Goal: Task Accomplishment & Management: Use online tool/utility

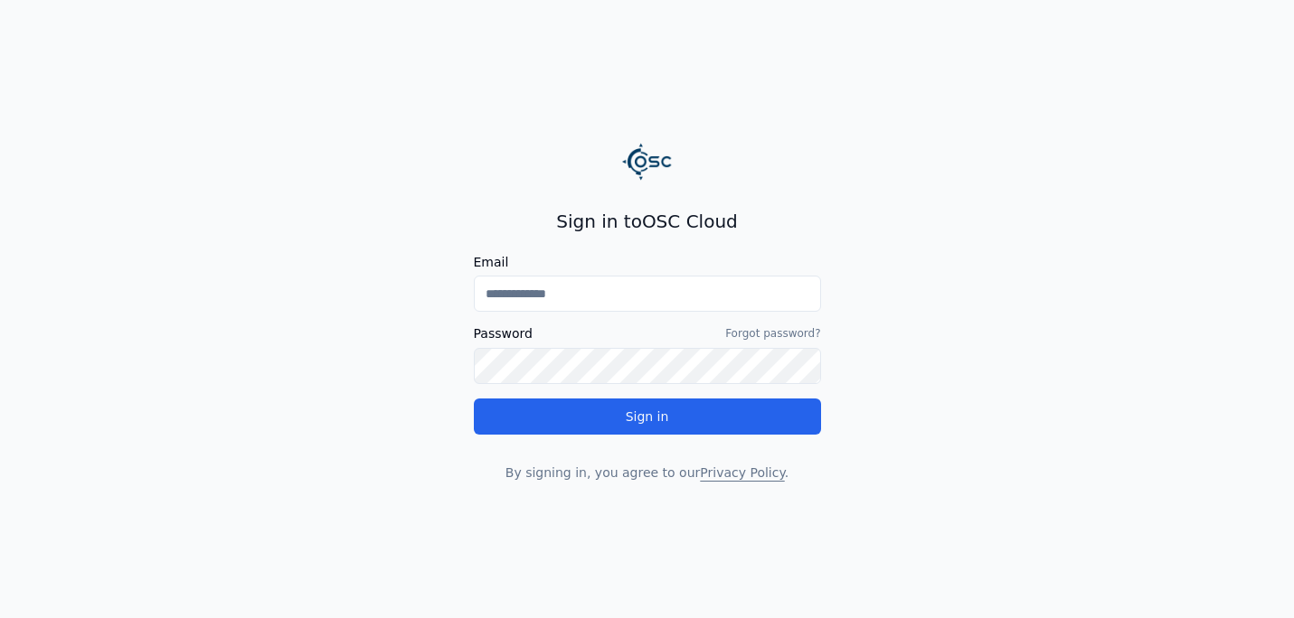
click at [686, 305] on input "Email" at bounding box center [647, 294] width 347 height 36
type input "**********"
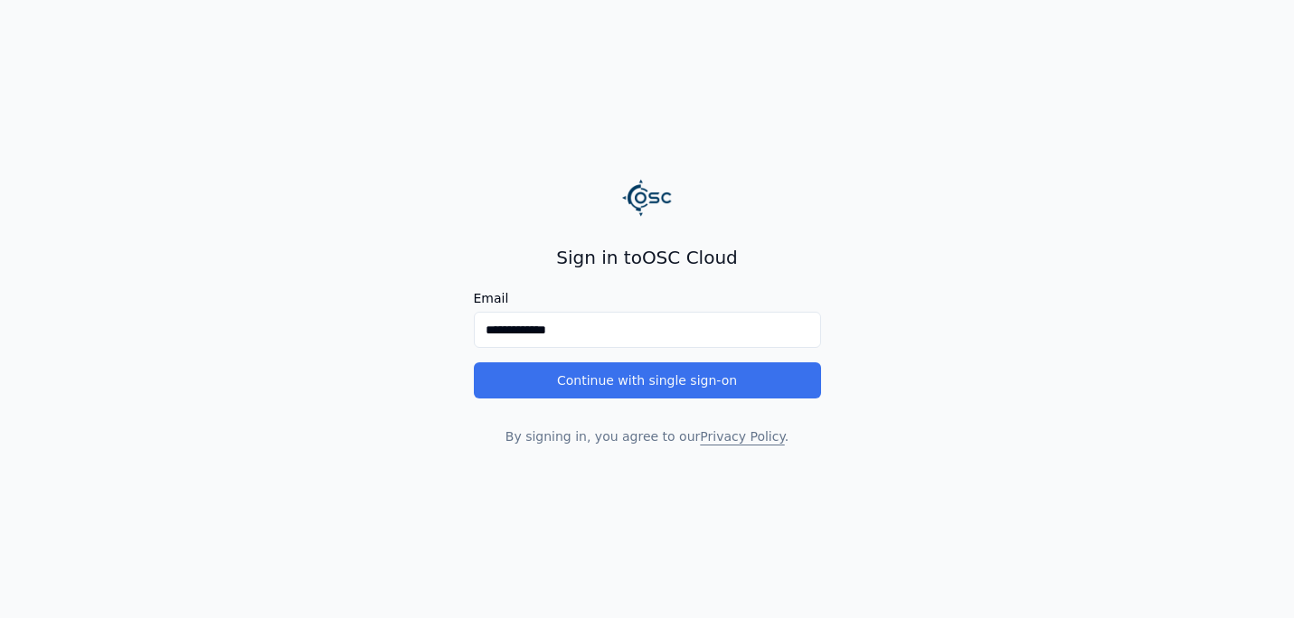
click at [643, 377] on button "Continue with single sign-on" at bounding box center [647, 380] width 347 height 36
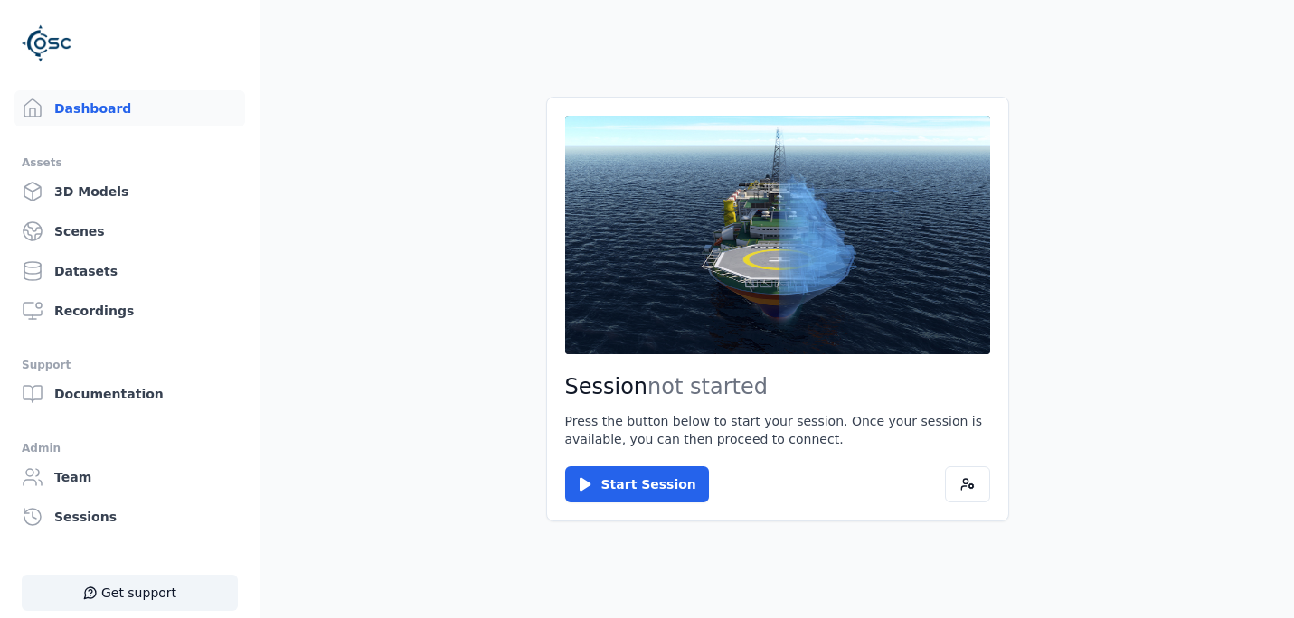
click at [1251, 30] on main "Session not started Press the button below to start your session. Once your ses…" at bounding box center [776, 309] width 1033 height 618
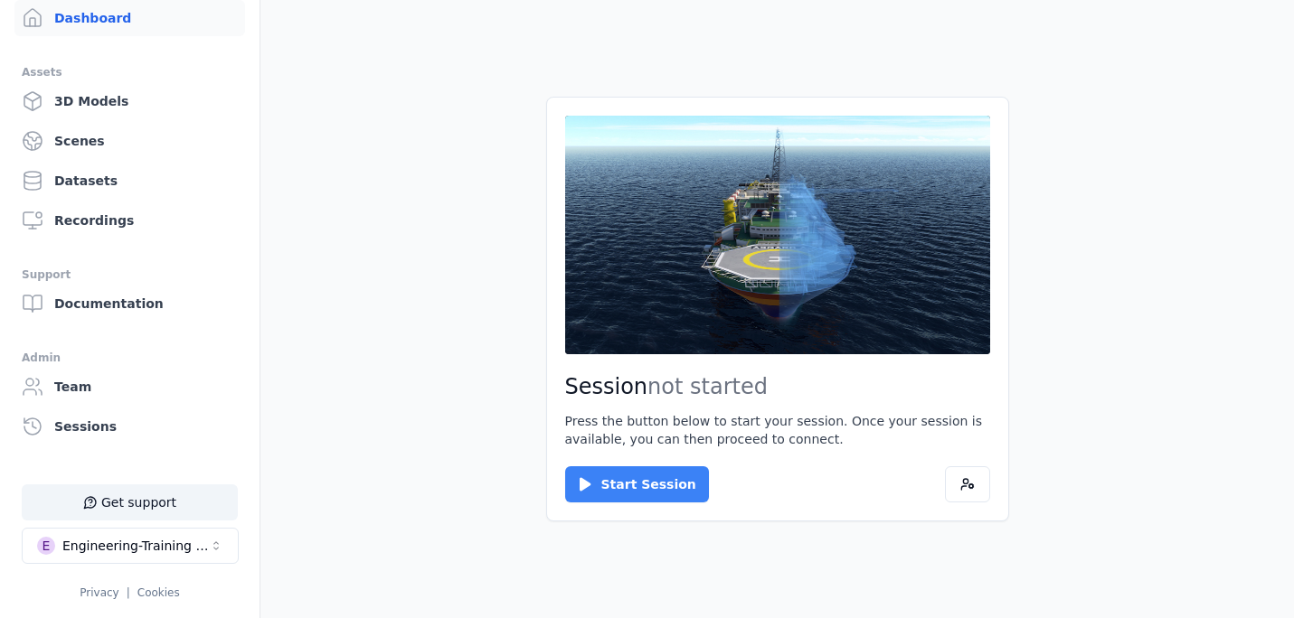
click at [625, 494] on button "Start Session" at bounding box center [637, 484] width 144 height 36
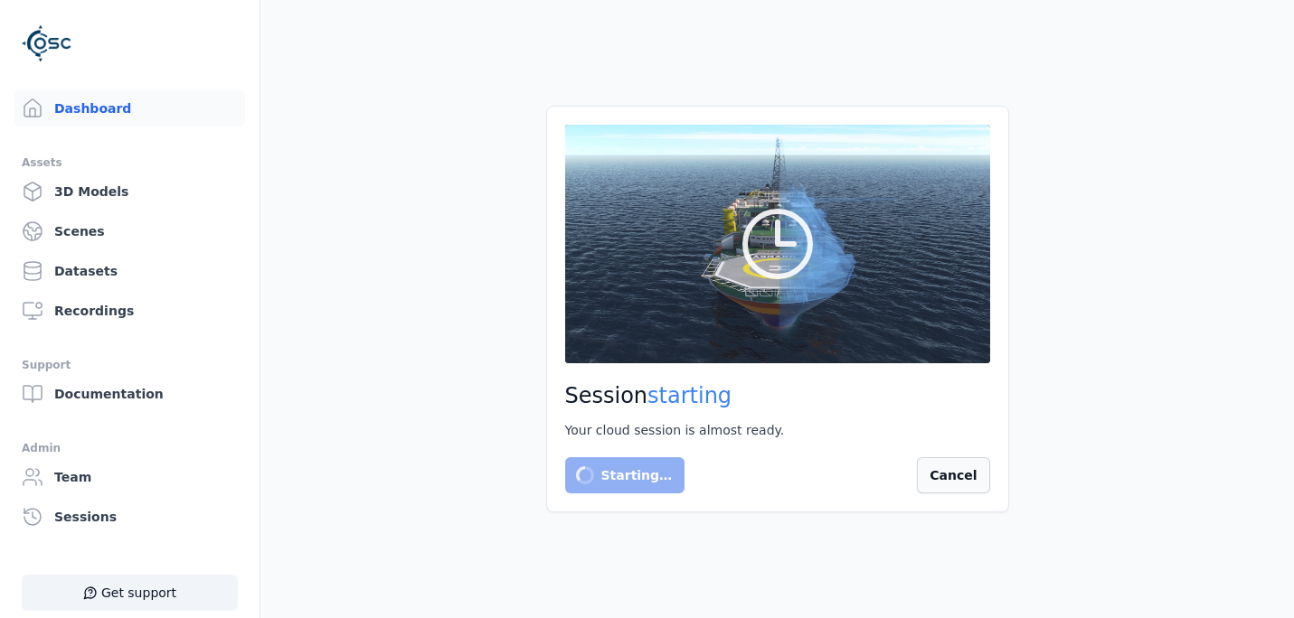
click at [955, 476] on button "Cancel" at bounding box center [953, 475] width 72 height 36
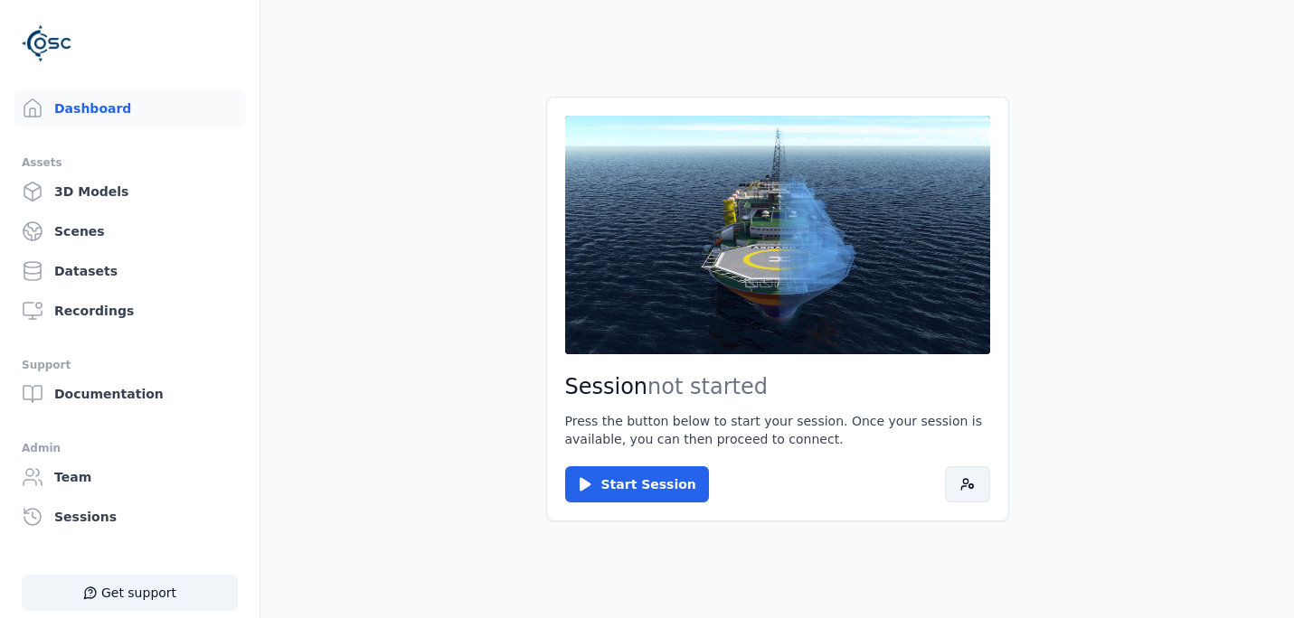
click at [960, 482] on icon at bounding box center [967, 484] width 14 height 14
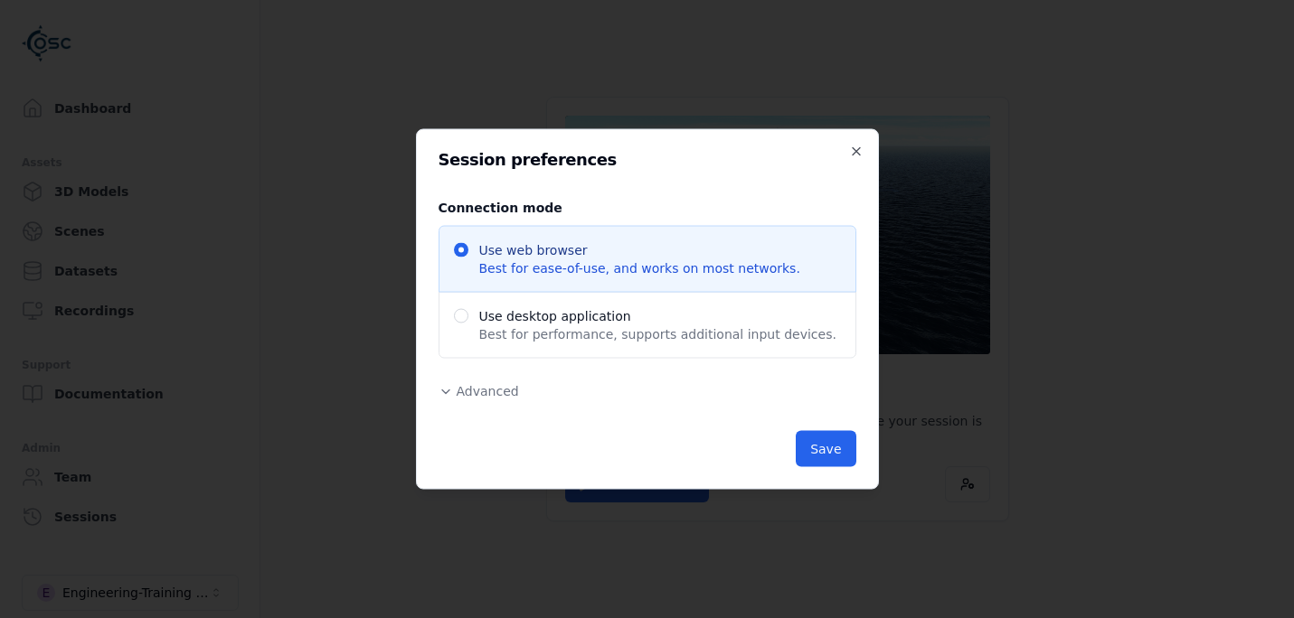
click at [486, 393] on span "Advanced" at bounding box center [488, 391] width 62 height 14
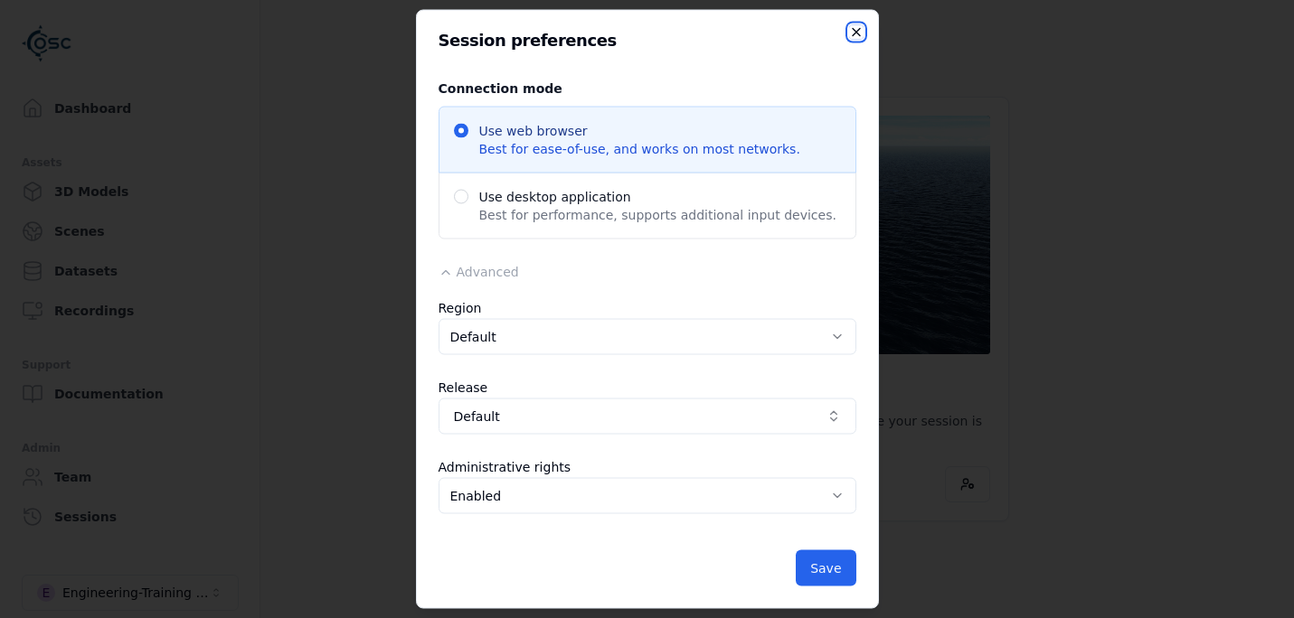
click at [861, 29] on icon "button" at bounding box center [856, 32] width 14 height 14
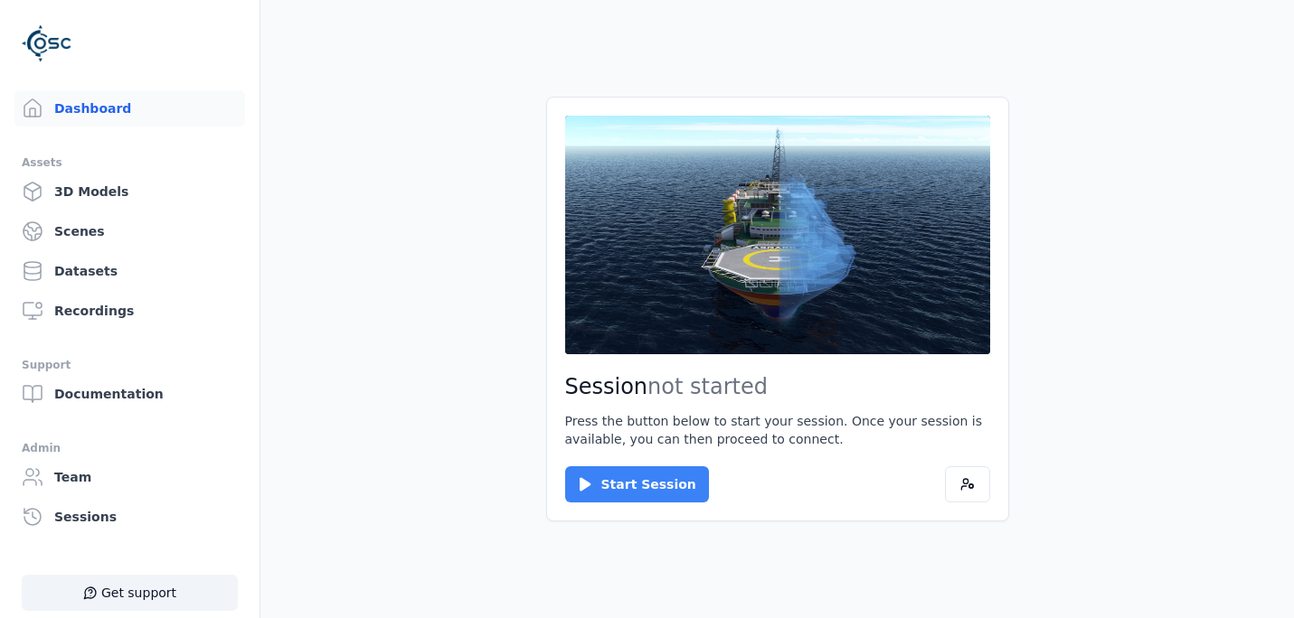
click at [590, 488] on icon at bounding box center [585, 484] width 18 height 18
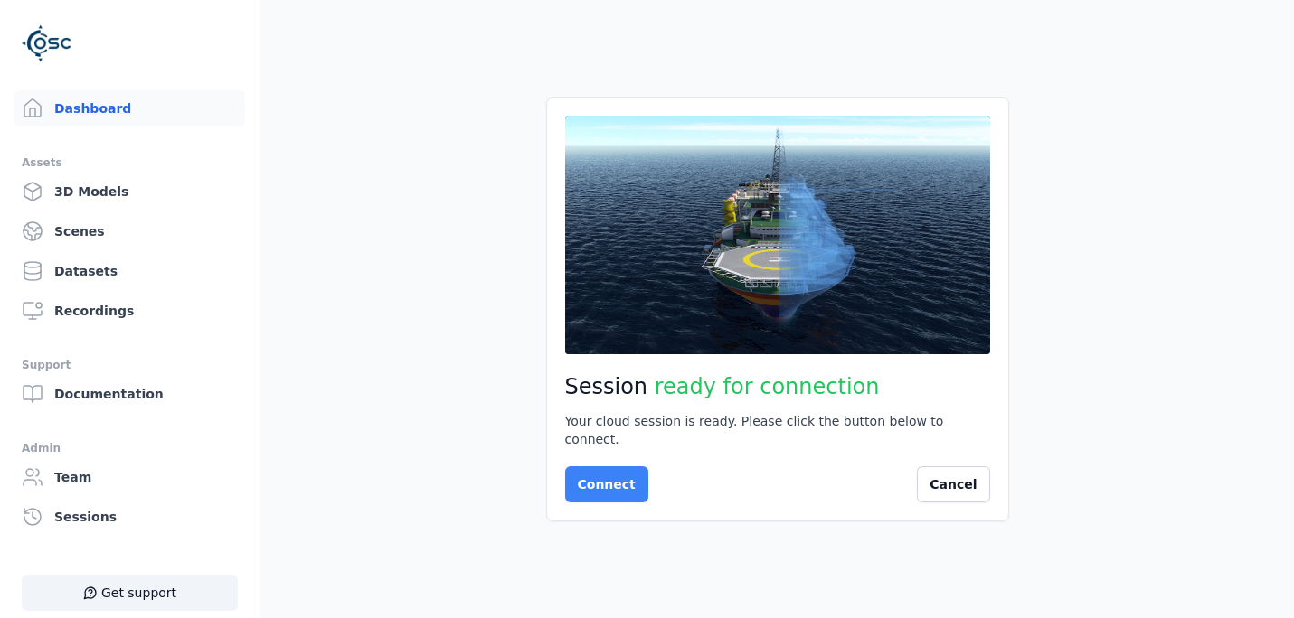
click at [569, 468] on button "Connect" at bounding box center [606, 484] width 83 height 36
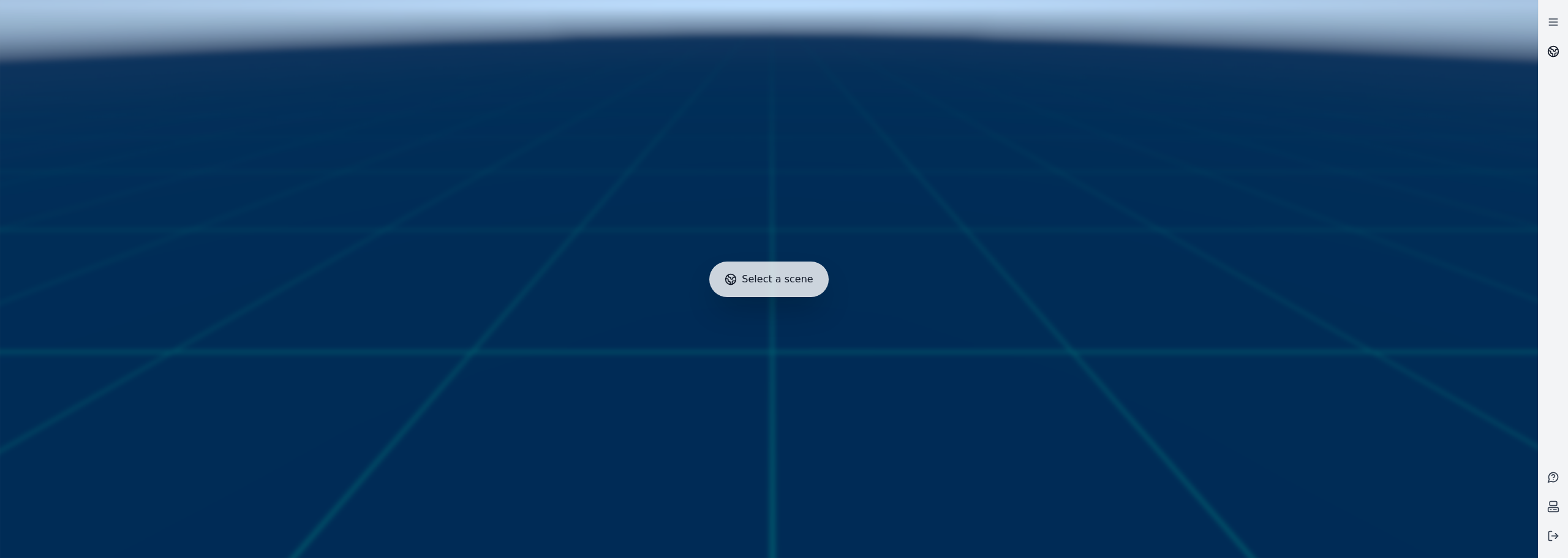
click at [876, 48] on icon at bounding box center [1554, 49] width 7 height 4
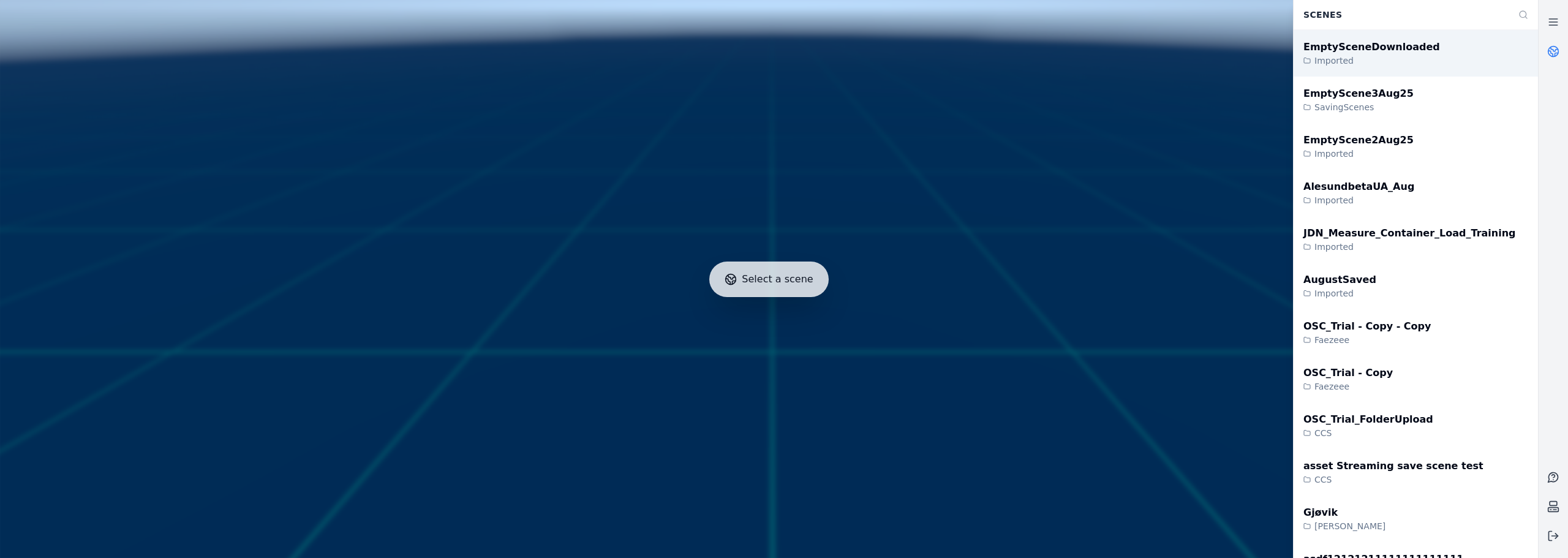
click at [876, 53] on div "EmptySceneDownloaded Imported" at bounding box center [1416, 53] width 245 height 47
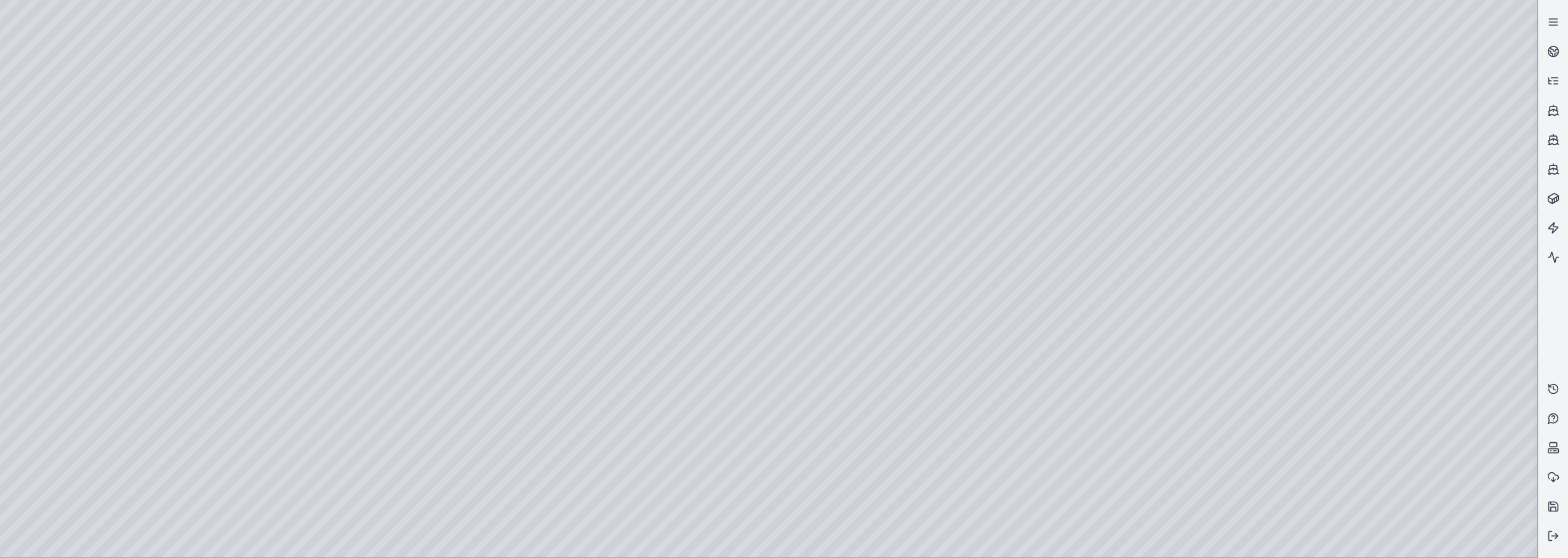
drag, startPoint x: 1165, startPoint y: 247, endPoint x: 512, endPoint y: 252, distance: 653.0
drag, startPoint x: 615, startPoint y: 320, endPoint x: 1254, endPoint y: 322, distance: 639.0
drag, startPoint x: 853, startPoint y: 287, endPoint x: 1213, endPoint y: 297, distance: 360.1
click at [58, 142] on div at bounding box center [768, 278] width 1538 height 557
click at [60, 181] on div at bounding box center [768, 278] width 1538 height 557
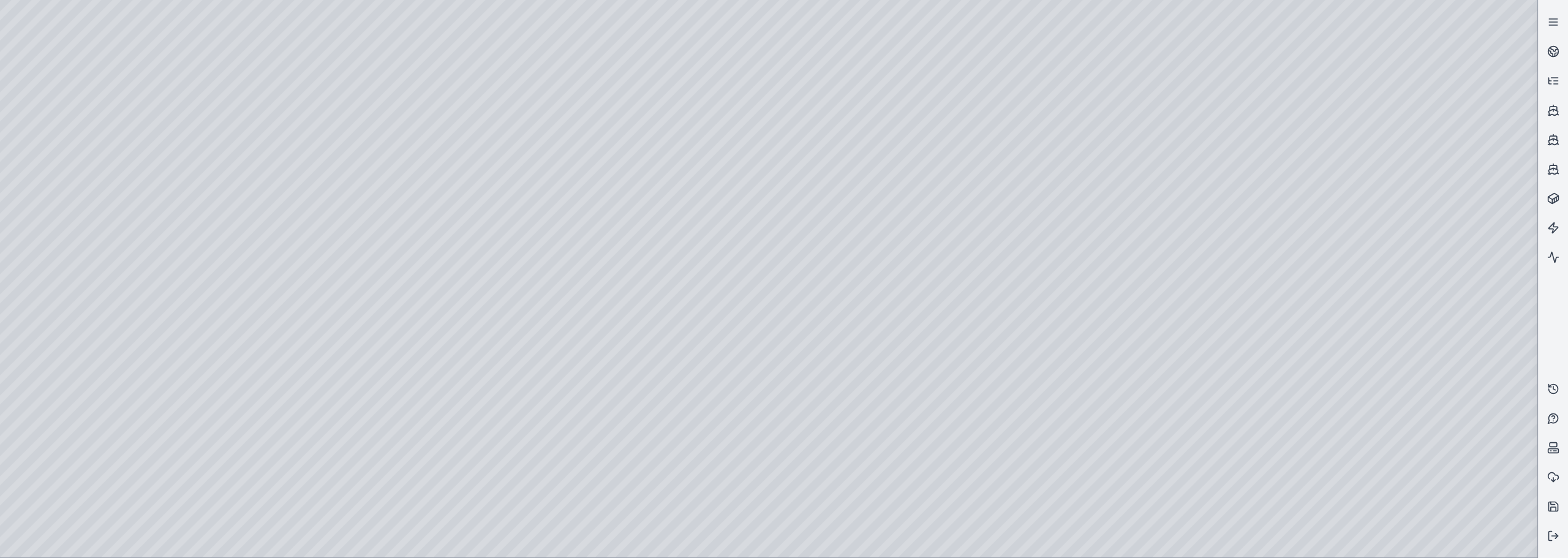
click at [260, 35] on div at bounding box center [768, 278] width 1538 height 557
drag, startPoint x: 831, startPoint y: 226, endPoint x: 1220, endPoint y: 218, distance: 389.1
drag, startPoint x: 766, startPoint y: 251, endPoint x: 1036, endPoint y: 243, distance: 270.1
drag, startPoint x: 629, startPoint y: 265, endPoint x: 968, endPoint y: 281, distance: 339.4
drag, startPoint x: 691, startPoint y: 284, endPoint x: 744, endPoint y: 287, distance: 53.1
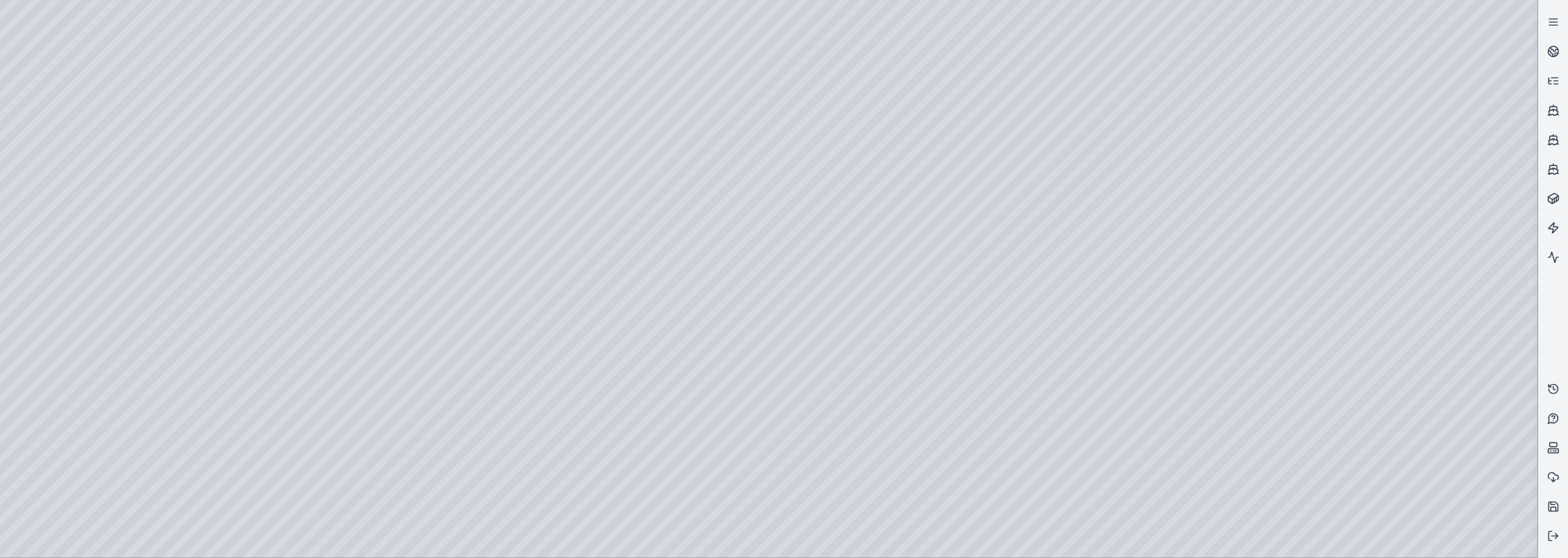
drag, startPoint x: 545, startPoint y: 278, endPoint x: 938, endPoint y: 289, distance: 393.2
drag, startPoint x: 642, startPoint y: 296, endPoint x: 1254, endPoint y: 306, distance: 612.1
click at [265, 34] on div at bounding box center [768, 278] width 1538 height 557
click at [60, 119] on div at bounding box center [768, 278] width 1538 height 557
click at [66, 160] on div at bounding box center [768, 278] width 1538 height 557
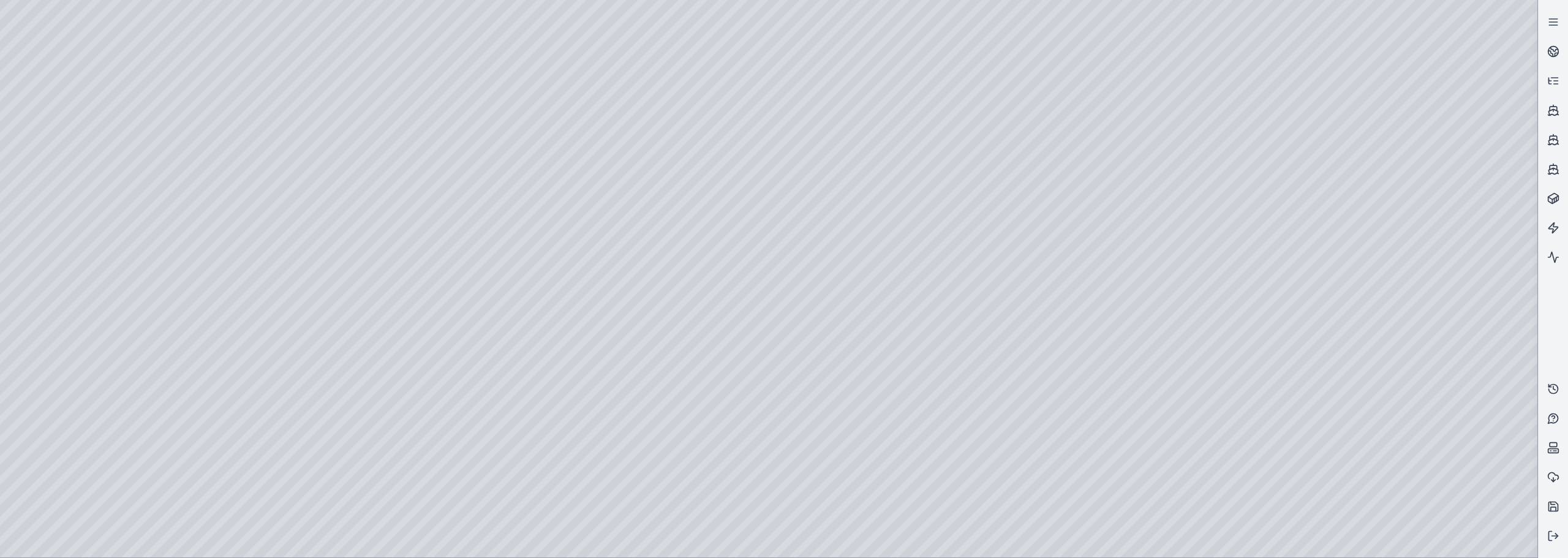
drag, startPoint x: 768, startPoint y: 241, endPoint x: 284, endPoint y: 216, distance: 484.6
drag, startPoint x: 705, startPoint y: 205, endPoint x: 648, endPoint y: 206, distance: 57.0
drag, startPoint x: 821, startPoint y: 213, endPoint x: 743, endPoint y: 188, distance: 81.9
drag, startPoint x: 1024, startPoint y: 291, endPoint x: 1000, endPoint y: 288, distance: 24.2
drag, startPoint x: 878, startPoint y: 317, endPoint x: 545, endPoint y: 320, distance: 333.0
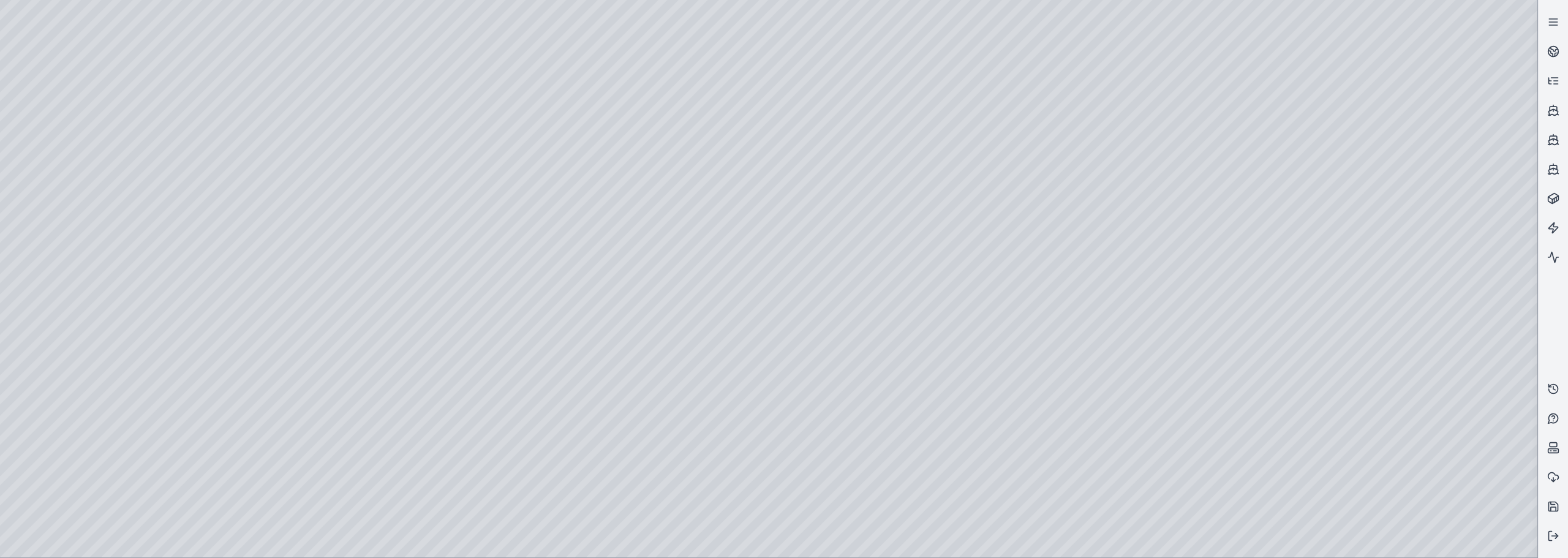
click at [252, 221] on div at bounding box center [768, 278] width 1538 height 557
drag, startPoint x: 843, startPoint y: 311, endPoint x: 1033, endPoint y: 335, distance: 191.5
click at [245, 215] on div at bounding box center [768, 278] width 1538 height 557
click at [247, 418] on div at bounding box center [768, 278] width 1538 height 557
drag, startPoint x: 615, startPoint y: 400, endPoint x: 437, endPoint y: 398, distance: 178.0
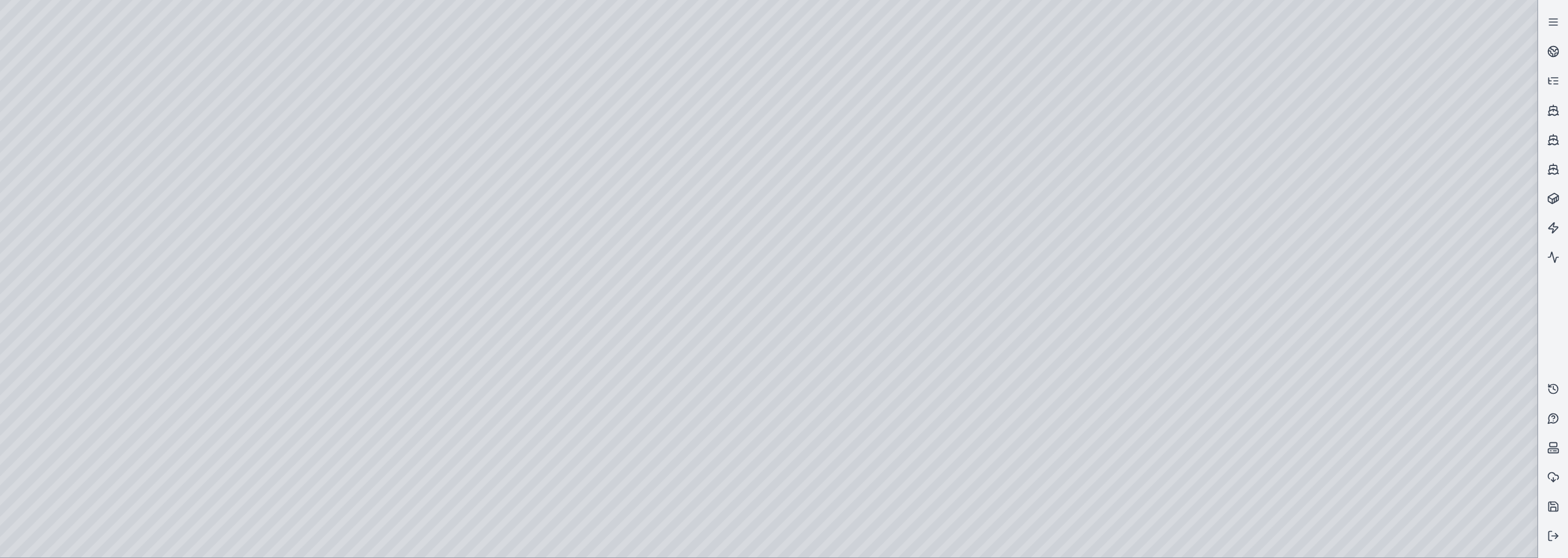
drag, startPoint x: 678, startPoint y: 360, endPoint x: 507, endPoint y: 347, distance: 171.5
drag, startPoint x: 618, startPoint y: 338, endPoint x: 424, endPoint y: 324, distance: 194.5
drag, startPoint x: 667, startPoint y: 320, endPoint x: 640, endPoint y: 335, distance: 30.9
click at [247, 418] on div at bounding box center [768, 278] width 1538 height 557
click at [249, 418] on div at bounding box center [768, 278] width 1538 height 557
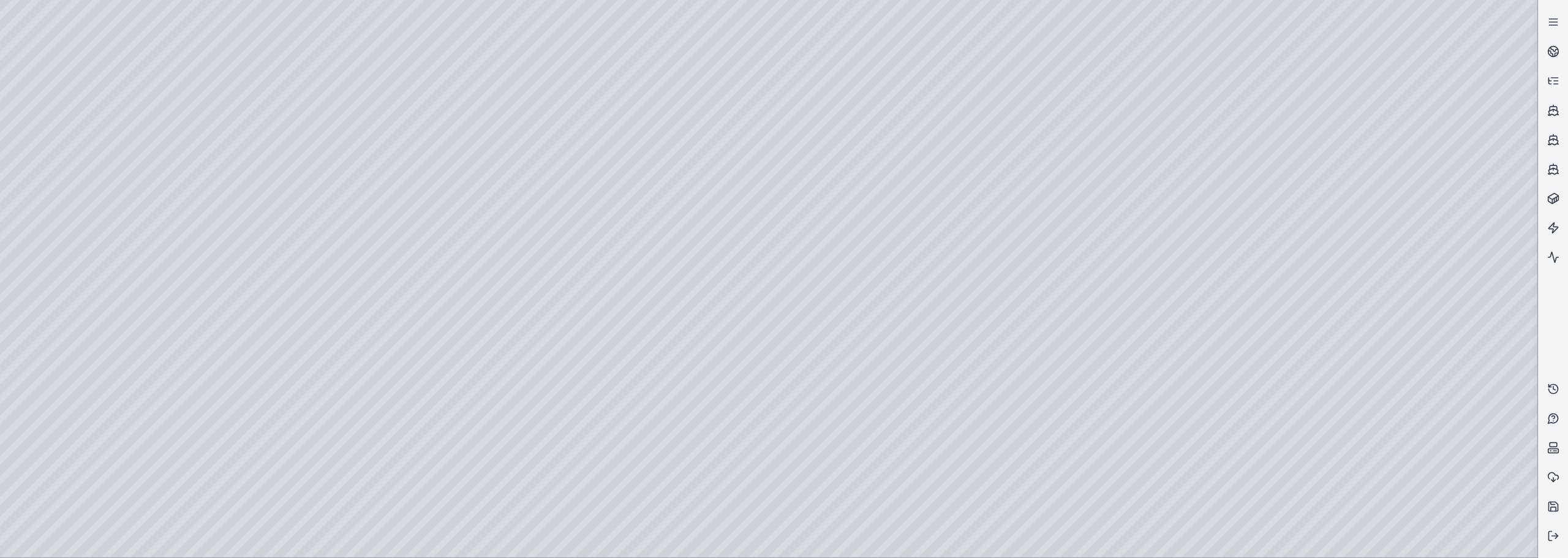
drag, startPoint x: 810, startPoint y: 418, endPoint x: 770, endPoint y: 414, distance: 40.2
drag, startPoint x: 803, startPoint y: 406, endPoint x: 420, endPoint y: 401, distance: 383.0
drag, startPoint x: 701, startPoint y: 358, endPoint x: 818, endPoint y: 377, distance: 118.5
click at [252, 418] on div at bounding box center [768, 278] width 1538 height 557
click at [254, 418] on div at bounding box center [768, 278] width 1538 height 557
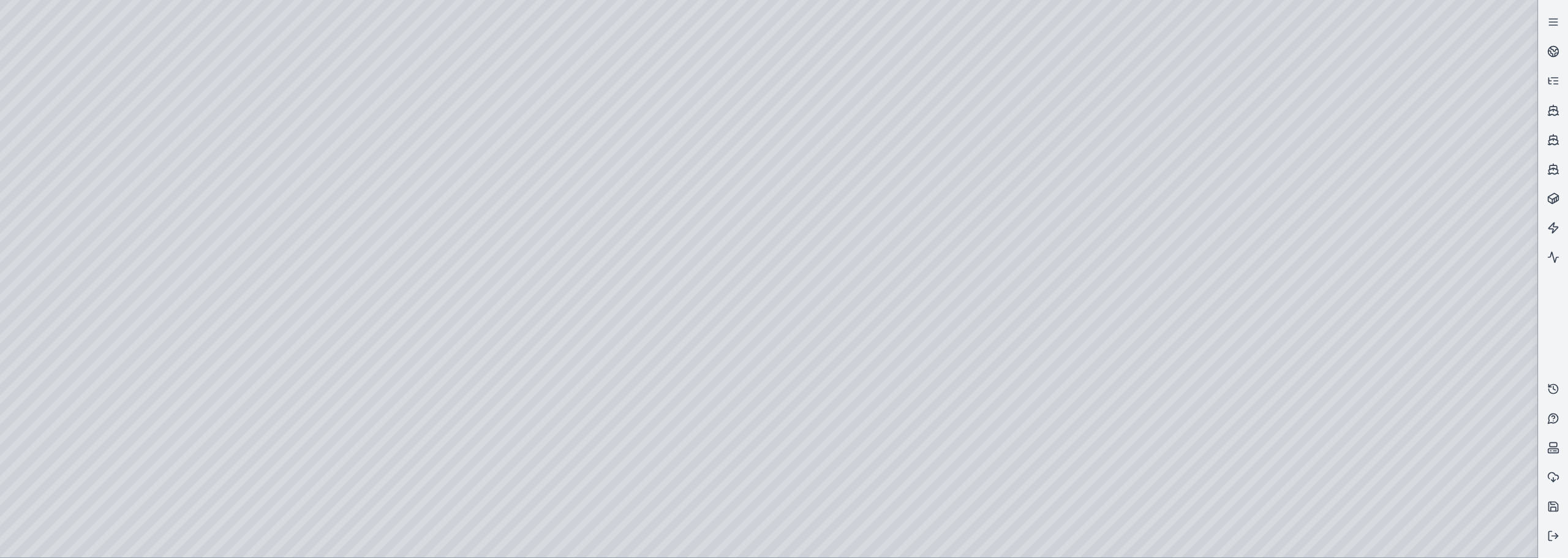
drag, startPoint x: 977, startPoint y: 365, endPoint x: 1102, endPoint y: 358, distance: 125.2
drag, startPoint x: 775, startPoint y: 383, endPoint x: 887, endPoint y: 389, distance: 112.2
drag, startPoint x: 781, startPoint y: 392, endPoint x: 908, endPoint y: 429, distance: 132.3
click at [255, 418] on div at bounding box center [768, 278] width 1538 height 557
click at [876, 156] on div at bounding box center [768, 278] width 1538 height 557
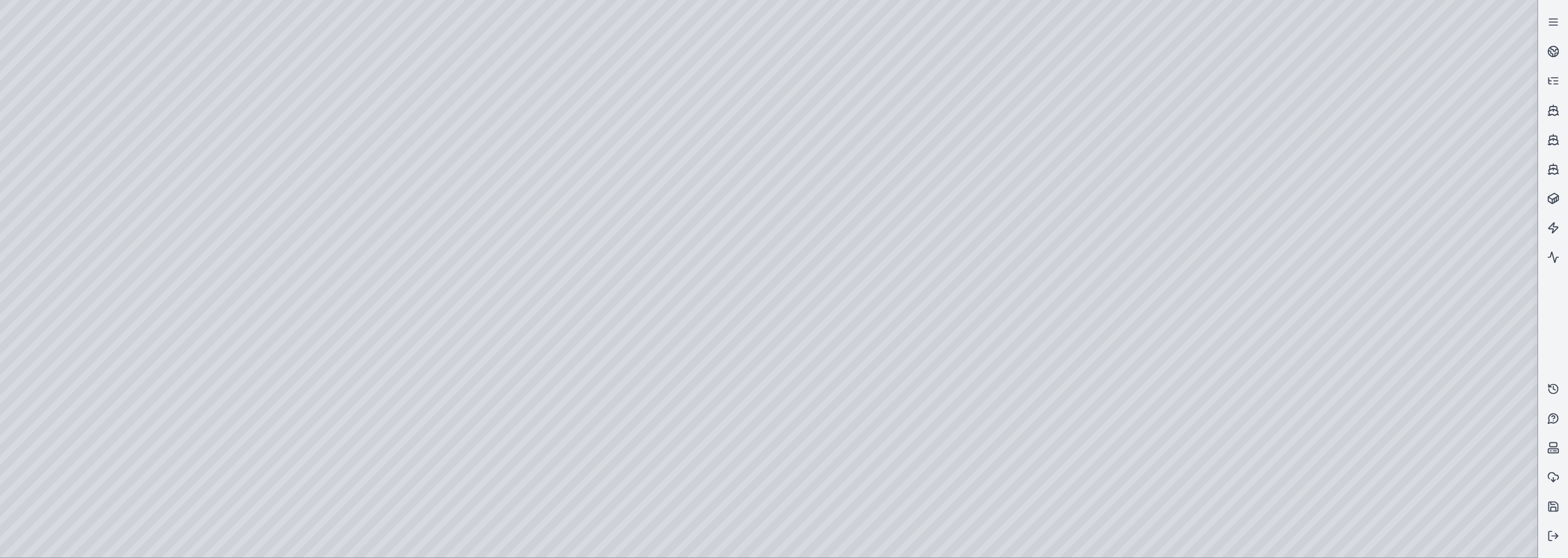
drag, startPoint x: 1068, startPoint y: 276, endPoint x: 858, endPoint y: 262, distance: 210.5
click at [876, 49] on circle at bounding box center [1553, 51] width 10 height 10
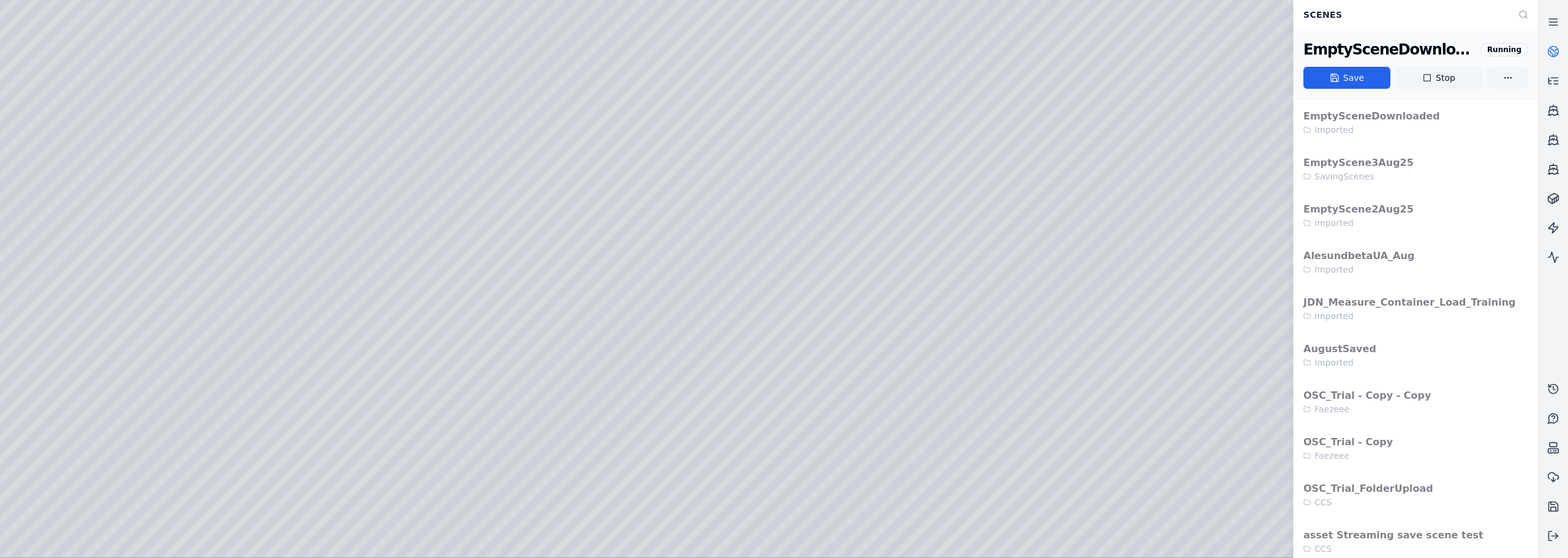
drag, startPoint x: 1456, startPoint y: 80, endPoint x: 829, endPoint y: 53, distance: 627.6
click at [876, 80] on button "Stop" at bounding box center [1439, 78] width 87 height 22
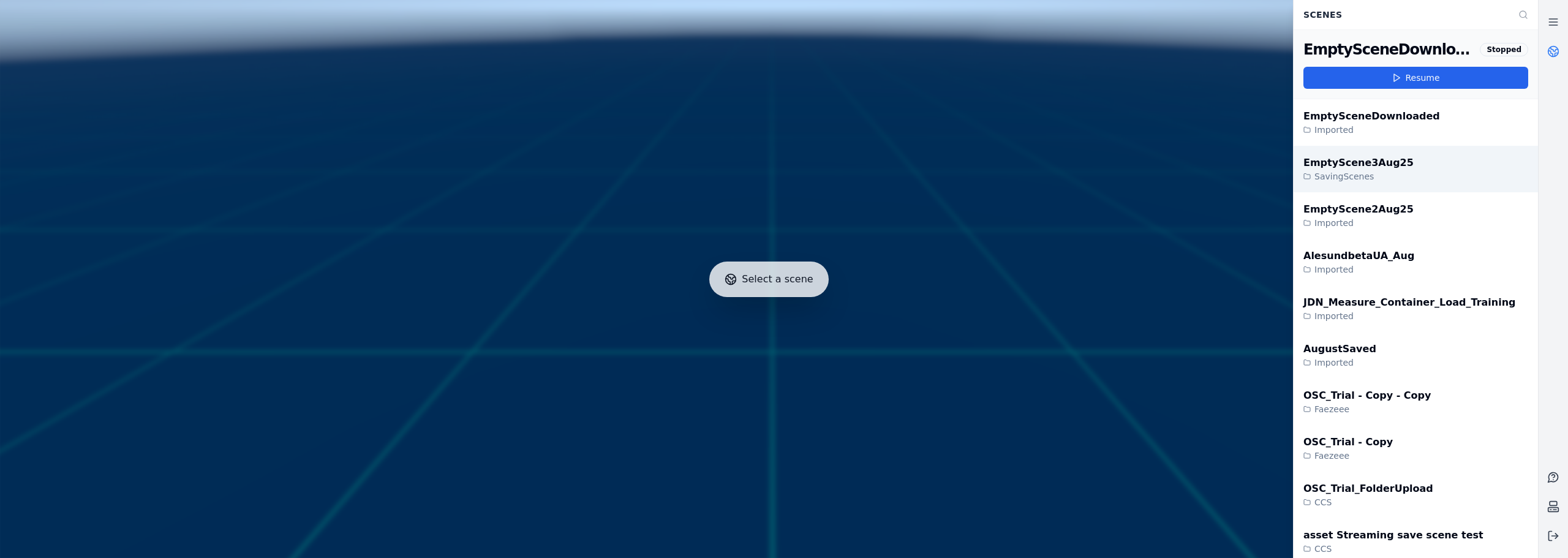
click at [876, 179] on div "SavingScenes" at bounding box center [1359, 176] width 110 height 12
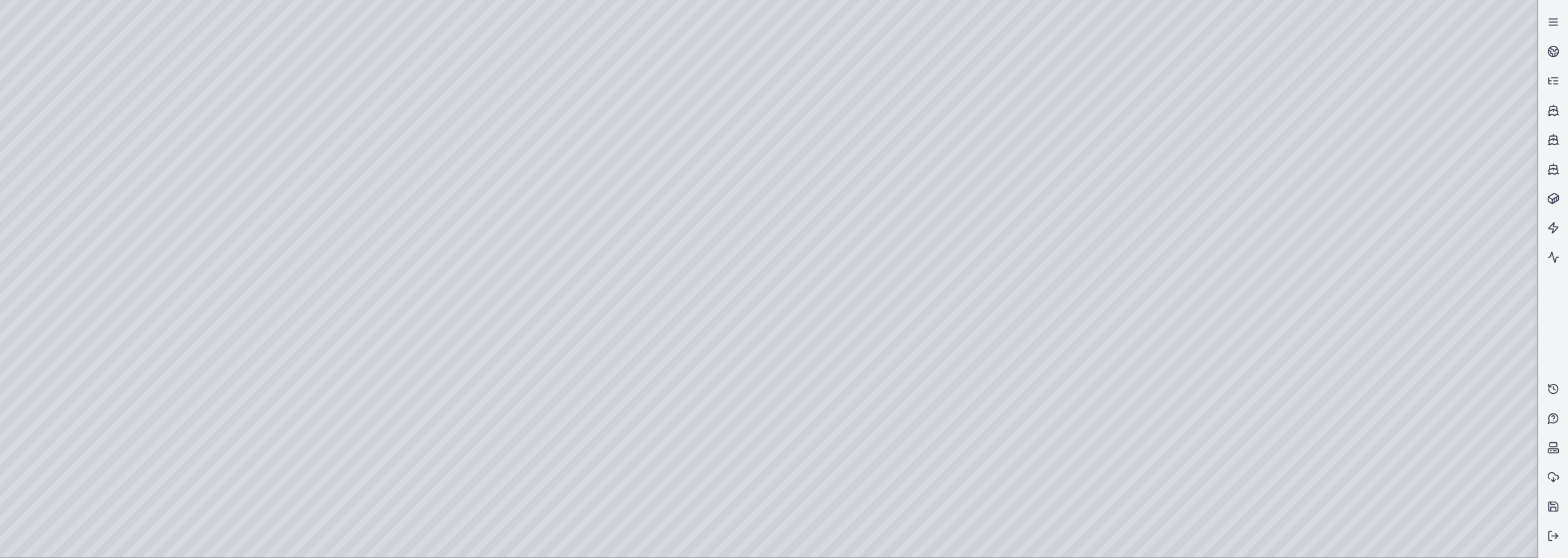
drag, startPoint x: 1021, startPoint y: 169, endPoint x: 769, endPoint y: 184, distance: 252.4
drag, startPoint x: 769, startPoint y: 184, endPoint x: 840, endPoint y: 189, distance: 71.2
drag, startPoint x: 840, startPoint y: 189, endPoint x: 848, endPoint y: 204, distance: 17.0
drag, startPoint x: 838, startPoint y: 230, endPoint x: 787, endPoint y: 238, distance: 51.6
drag, startPoint x: 1170, startPoint y: 207, endPoint x: 1142, endPoint y: 199, distance: 29.1
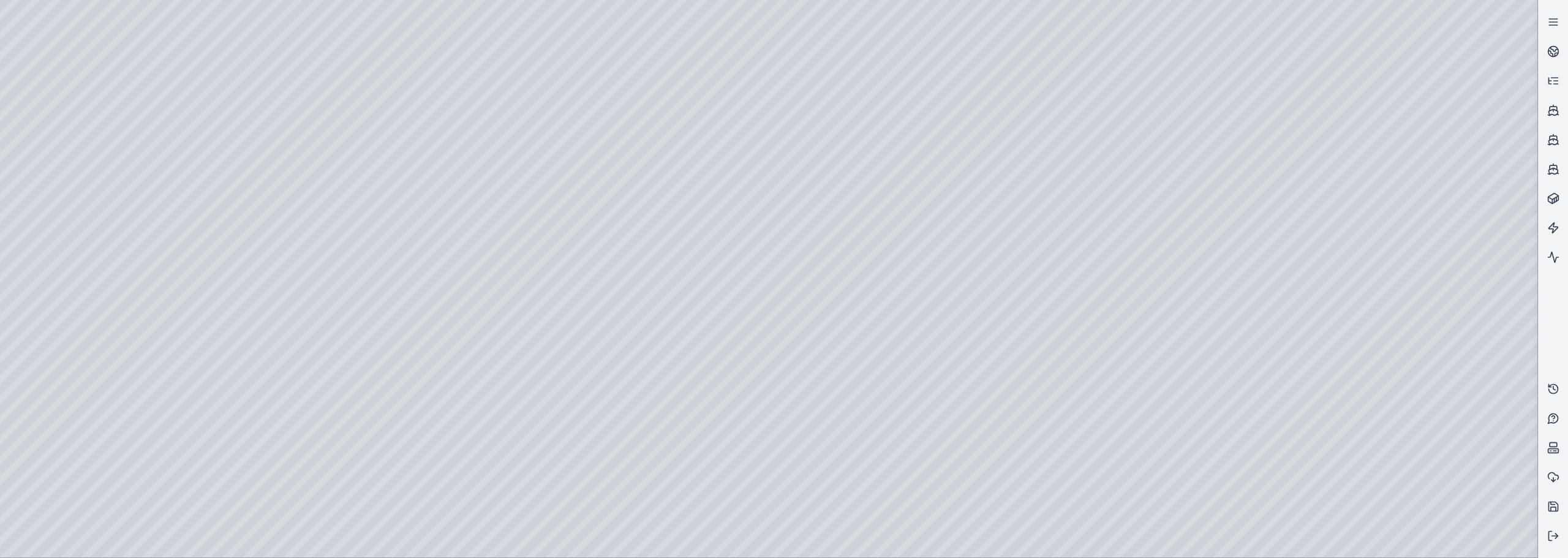
drag, startPoint x: 922, startPoint y: 246, endPoint x: 773, endPoint y: 260, distance: 149.7
click at [876, 54] on icon at bounding box center [1550, 53] width 4 height 5
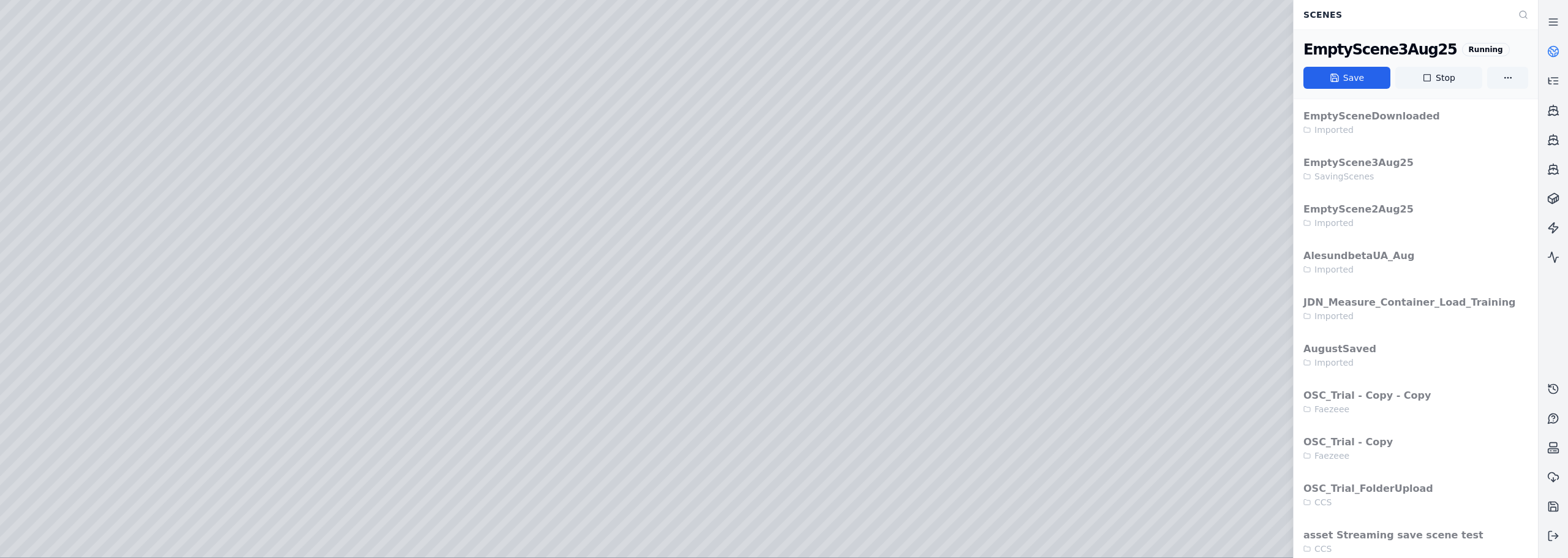
drag, startPoint x: 595, startPoint y: 263, endPoint x: 669, endPoint y: 252, distance: 74.8
click at [876, 418] on div at bounding box center [768, 278] width 1538 height 557
drag, startPoint x: 916, startPoint y: 456, endPoint x: 882, endPoint y: 456, distance: 34.0
drag, startPoint x: 763, startPoint y: 443, endPoint x: 804, endPoint y: 435, distance: 41.8
drag, startPoint x: 948, startPoint y: 299, endPoint x: 846, endPoint y: 298, distance: 102.0
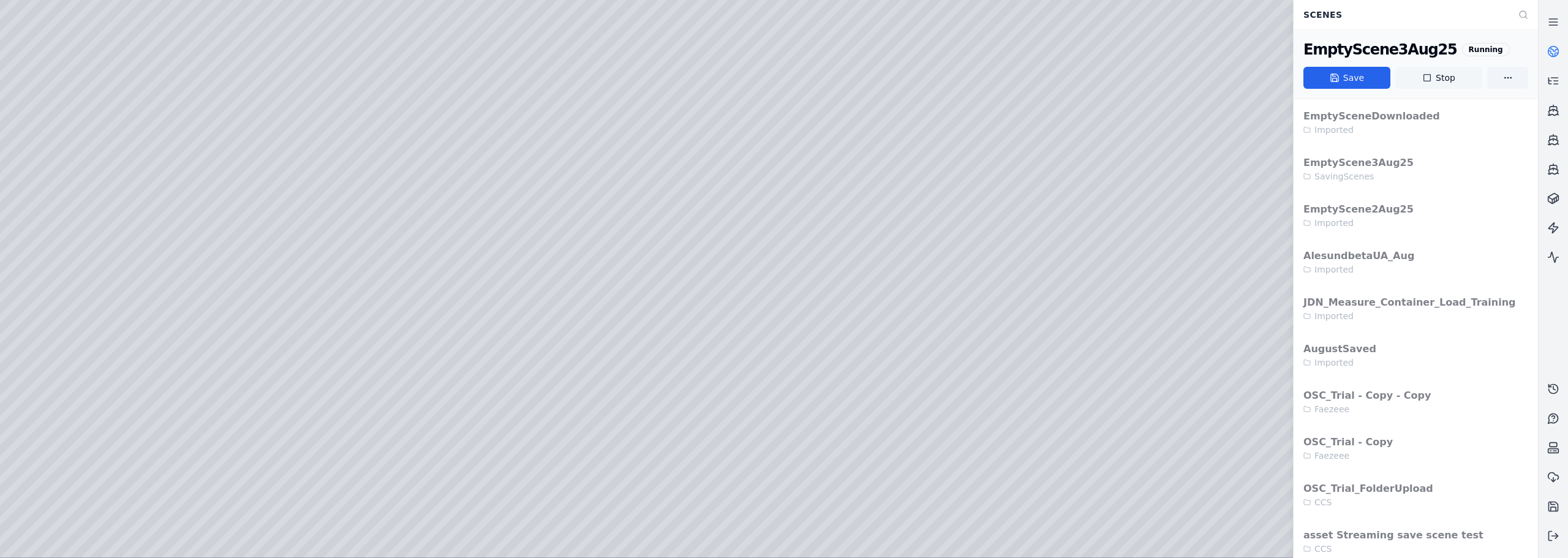
click at [876, 76] on button "Stop" at bounding box center [1439, 78] width 87 height 22
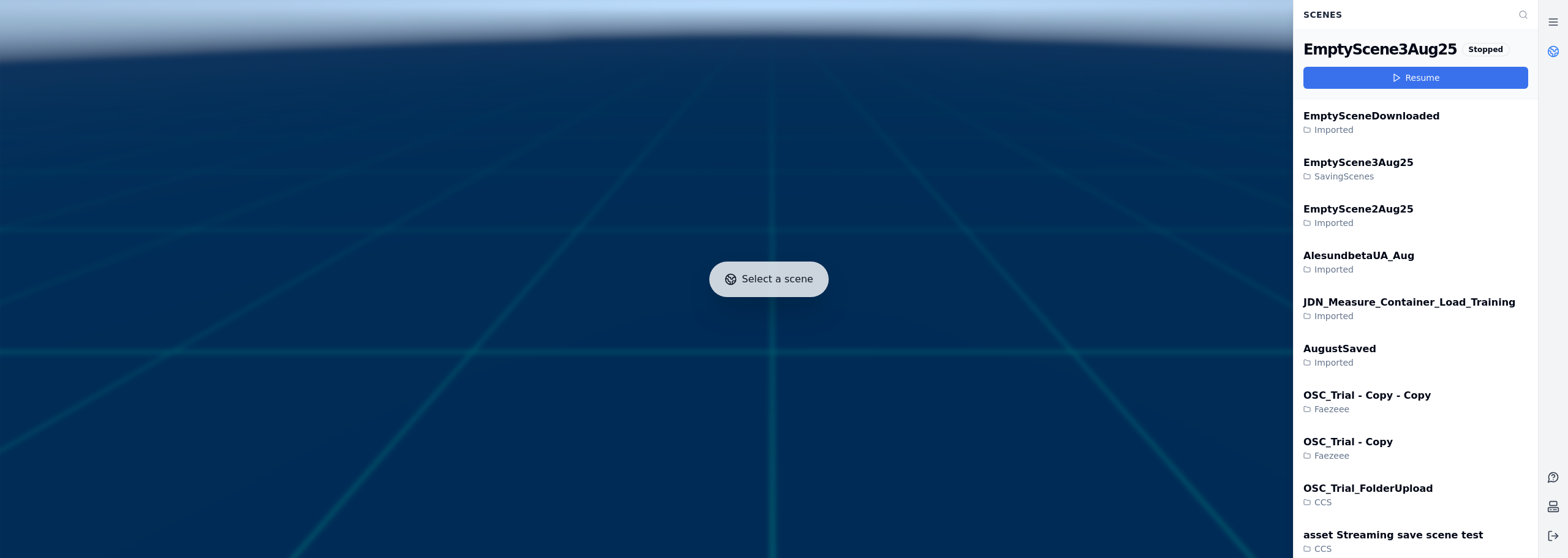
click at [876, 78] on button "Resume" at bounding box center [1416, 78] width 225 height 22
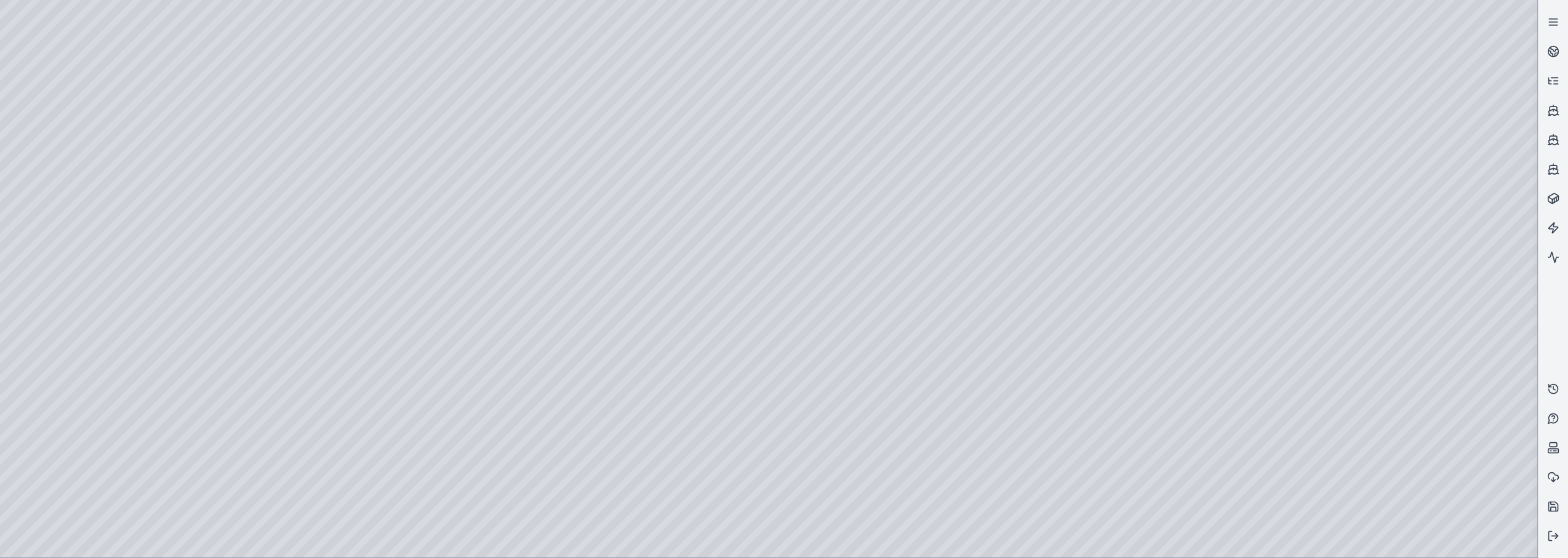
click at [68, 121] on div at bounding box center [768, 278] width 1538 height 557
click at [70, 143] on div at bounding box center [768, 278] width 1538 height 557
click at [55, 175] on div at bounding box center [768, 278] width 1538 height 557
click at [182, 34] on div at bounding box center [768, 278] width 1538 height 557
drag, startPoint x: 613, startPoint y: 233, endPoint x: 384, endPoint y: 209, distance: 230.3
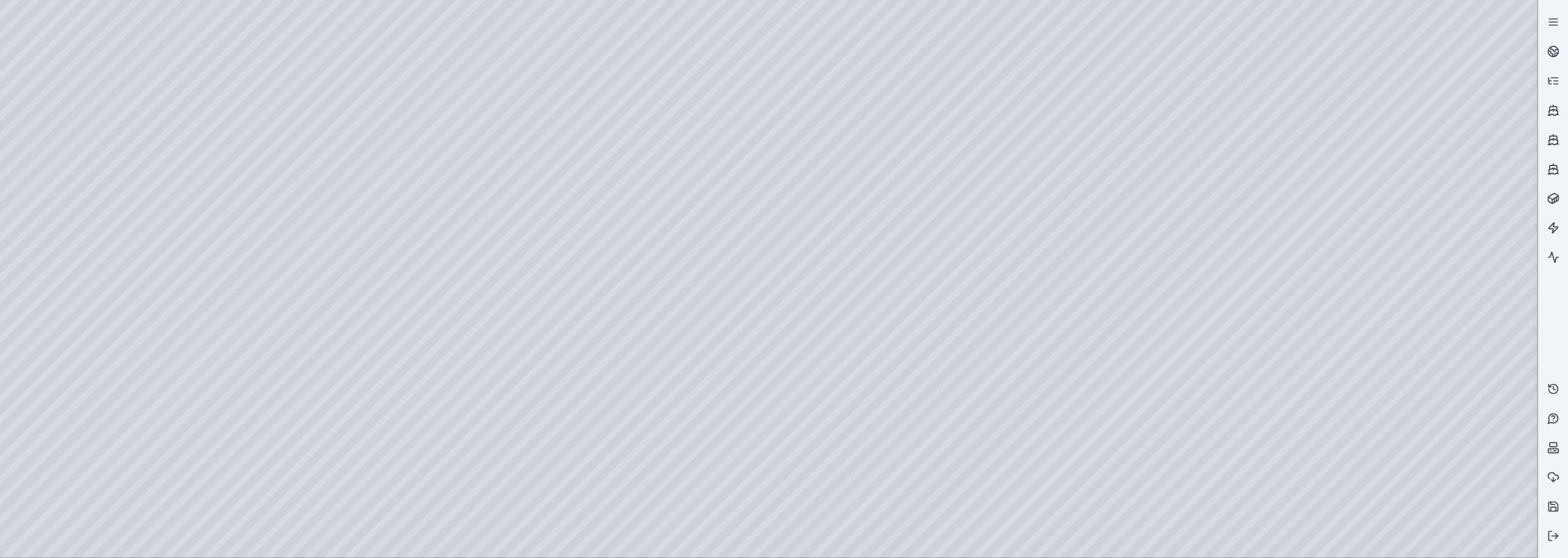
drag, startPoint x: 434, startPoint y: 286, endPoint x: 495, endPoint y: 284, distance: 61.0
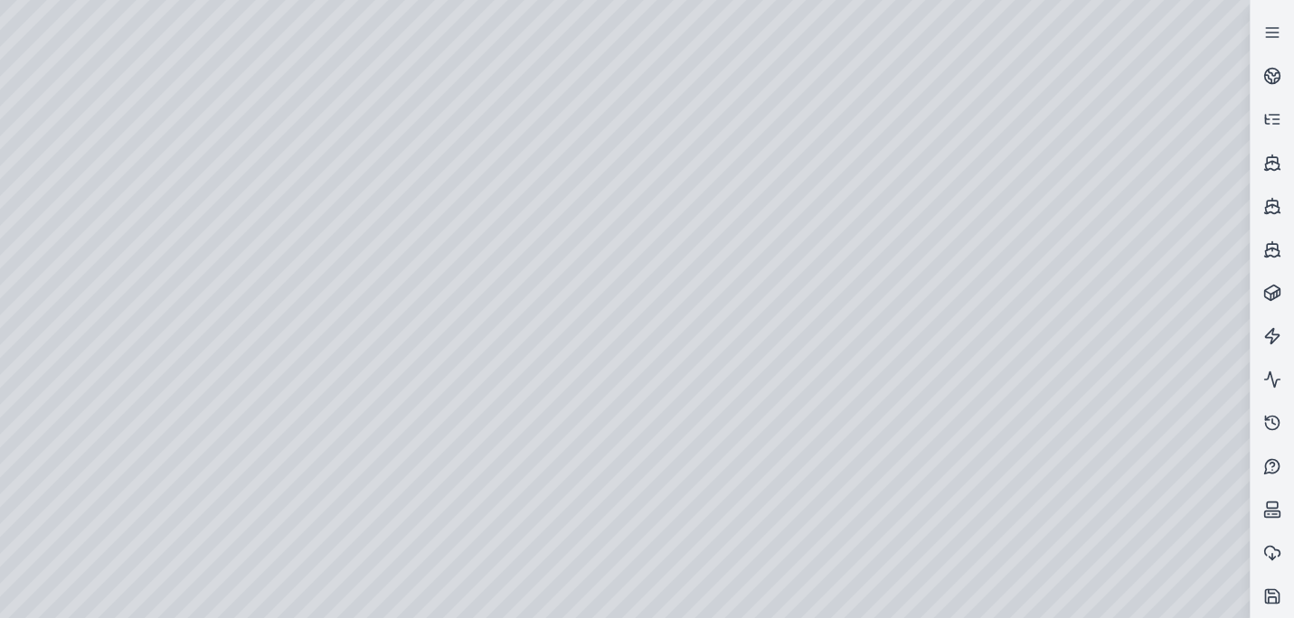
click at [165, 58] on div at bounding box center [1134, 411] width 2269 height 823
click at [1279, 73] on circle at bounding box center [1272, 76] width 15 height 15
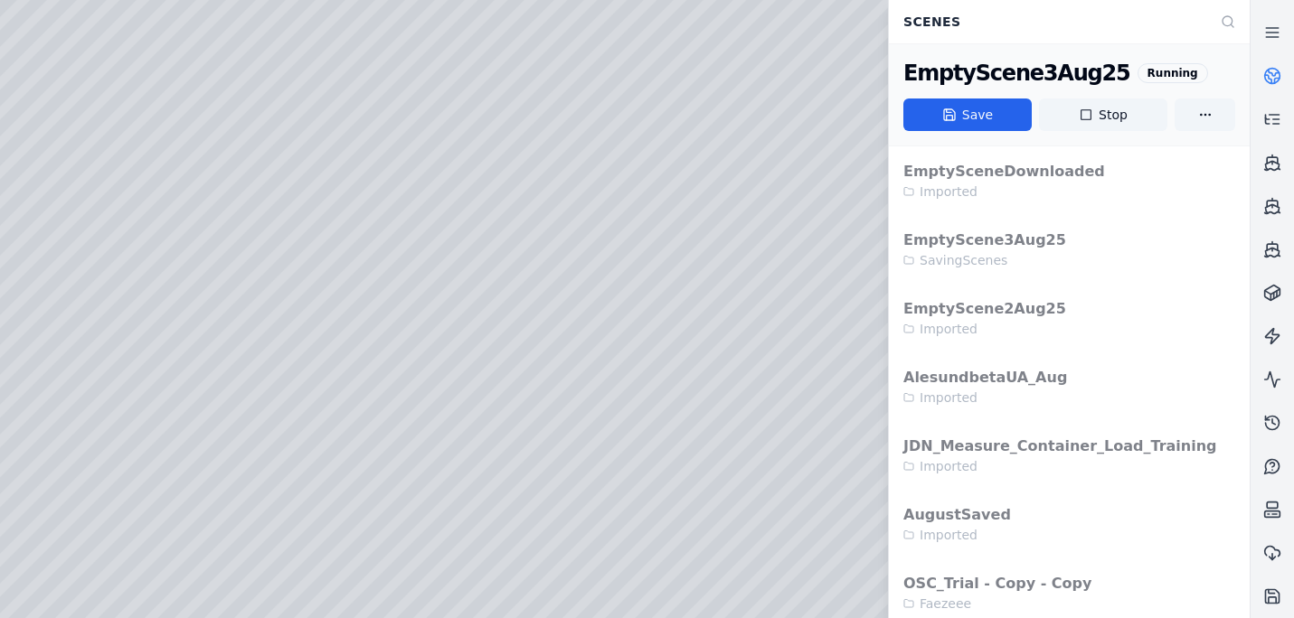
drag, startPoint x: 1091, startPoint y: 114, endPoint x: 725, endPoint y: 75, distance: 368.2
click at [1091, 114] on icon at bounding box center [1085, 115] width 14 height 14
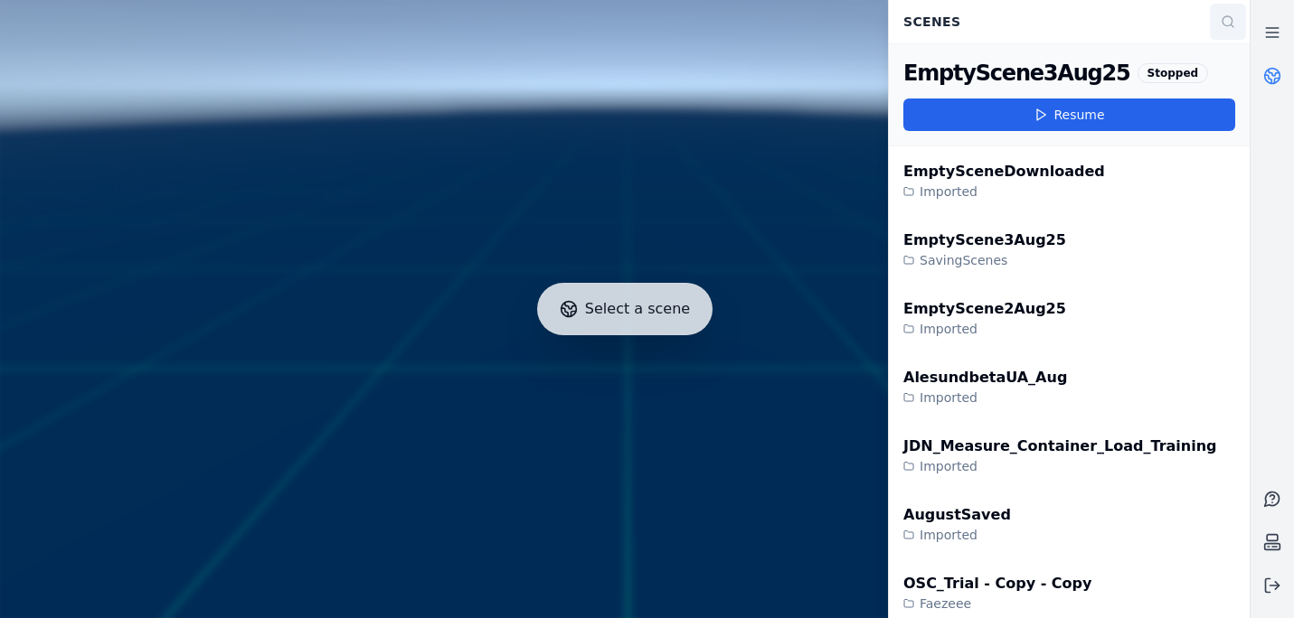
click at [1219, 31] on button at bounding box center [1228, 22] width 36 height 36
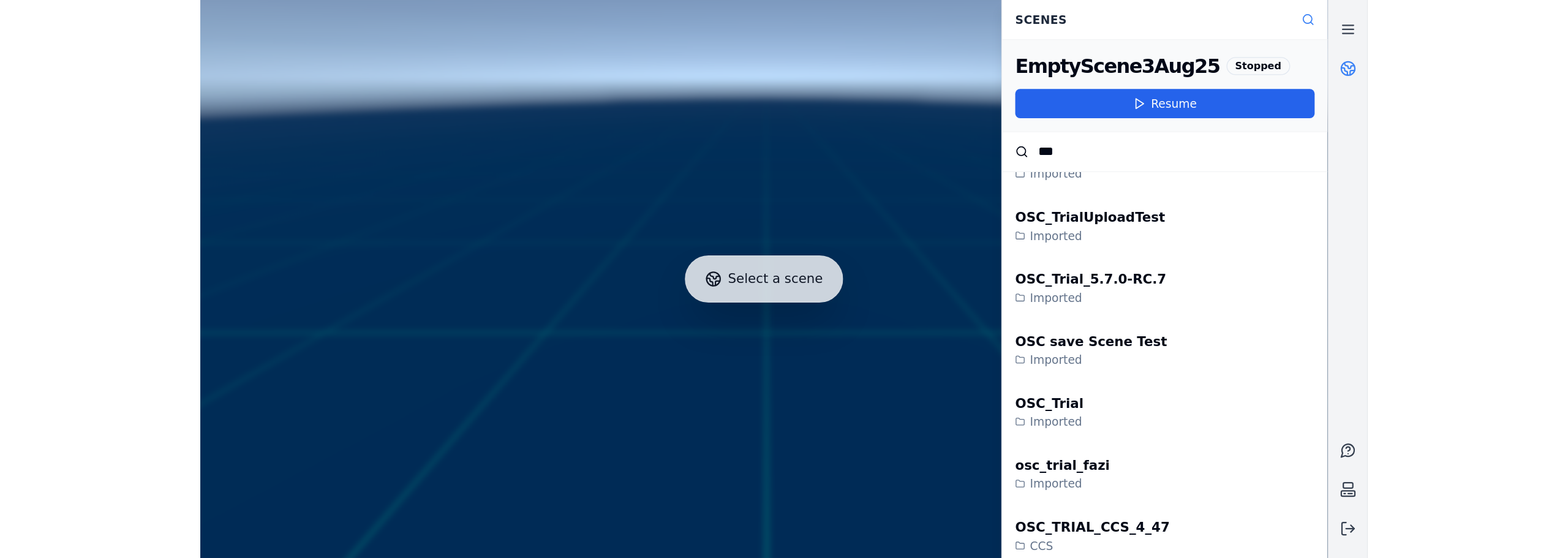
scroll to position [1041, 0]
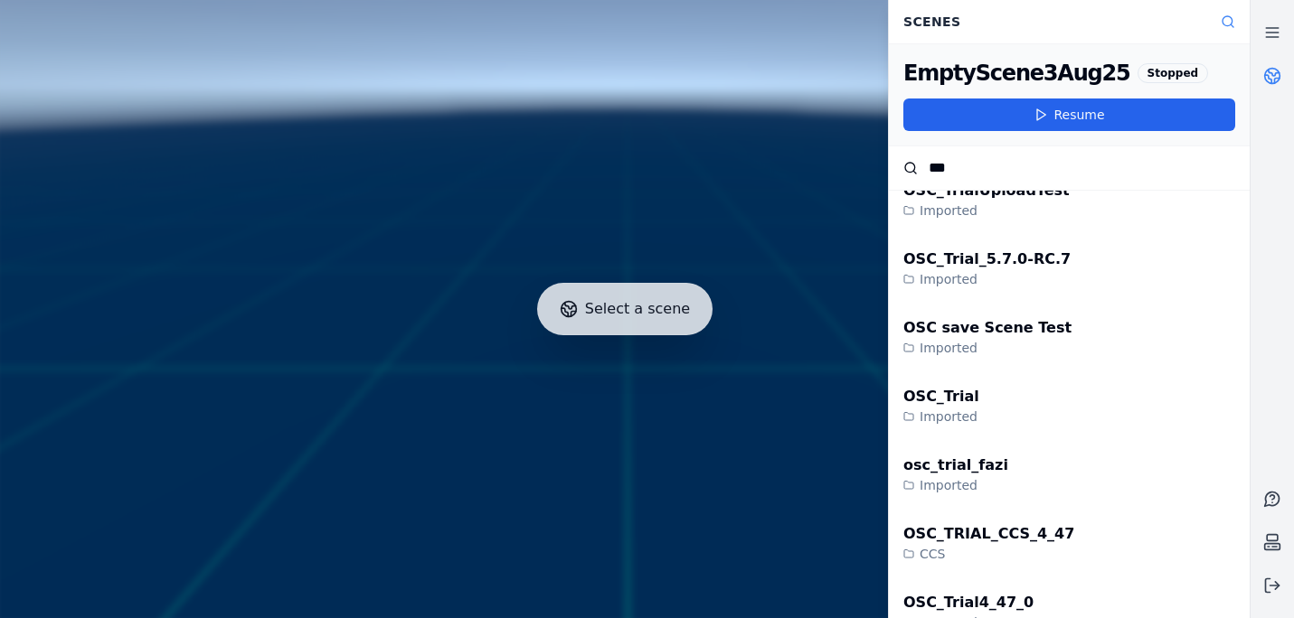
type input "***"
click at [1008, 397] on div "OSC_Trial Imported" at bounding box center [1069, 406] width 361 height 69
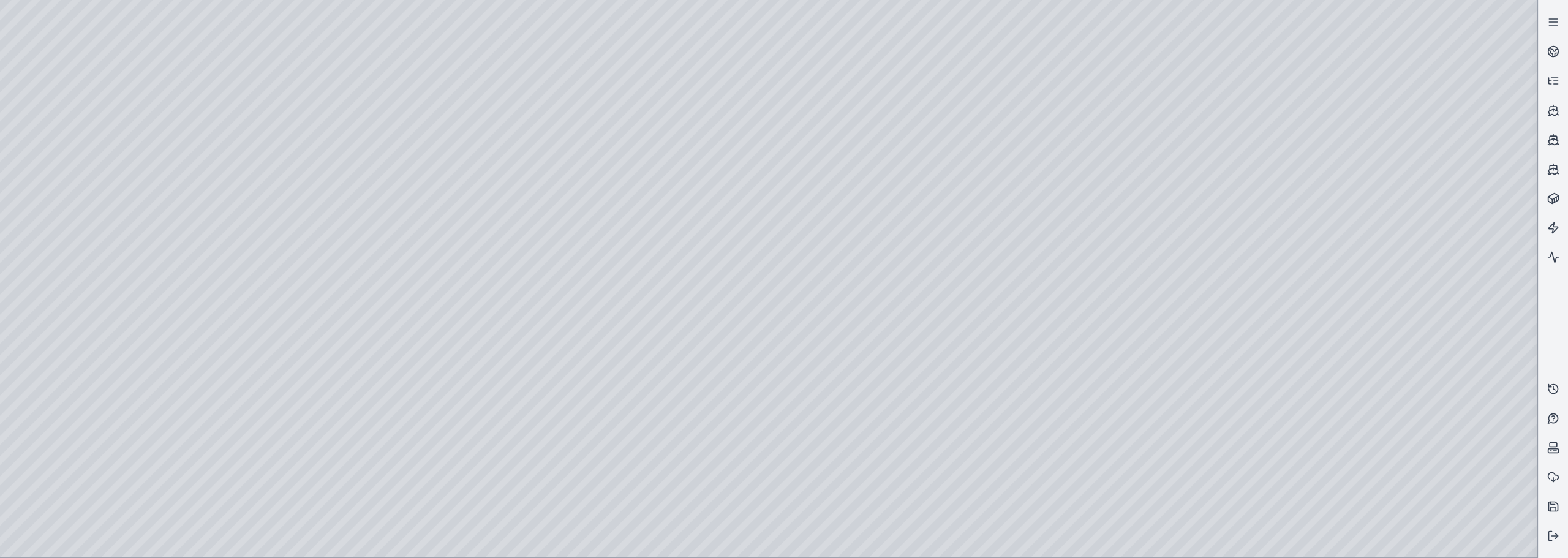
drag, startPoint x: 927, startPoint y: 213, endPoint x: 670, endPoint y: 256, distance: 260.6
drag, startPoint x: 946, startPoint y: 307, endPoint x: 896, endPoint y: 289, distance: 53.1
drag, startPoint x: 971, startPoint y: 242, endPoint x: 840, endPoint y: 255, distance: 131.6
drag, startPoint x: 601, startPoint y: 206, endPoint x: 673, endPoint y: 201, distance: 72.2
drag, startPoint x: 864, startPoint y: 167, endPoint x: 808, endPoint y: 170, distance: 56.1
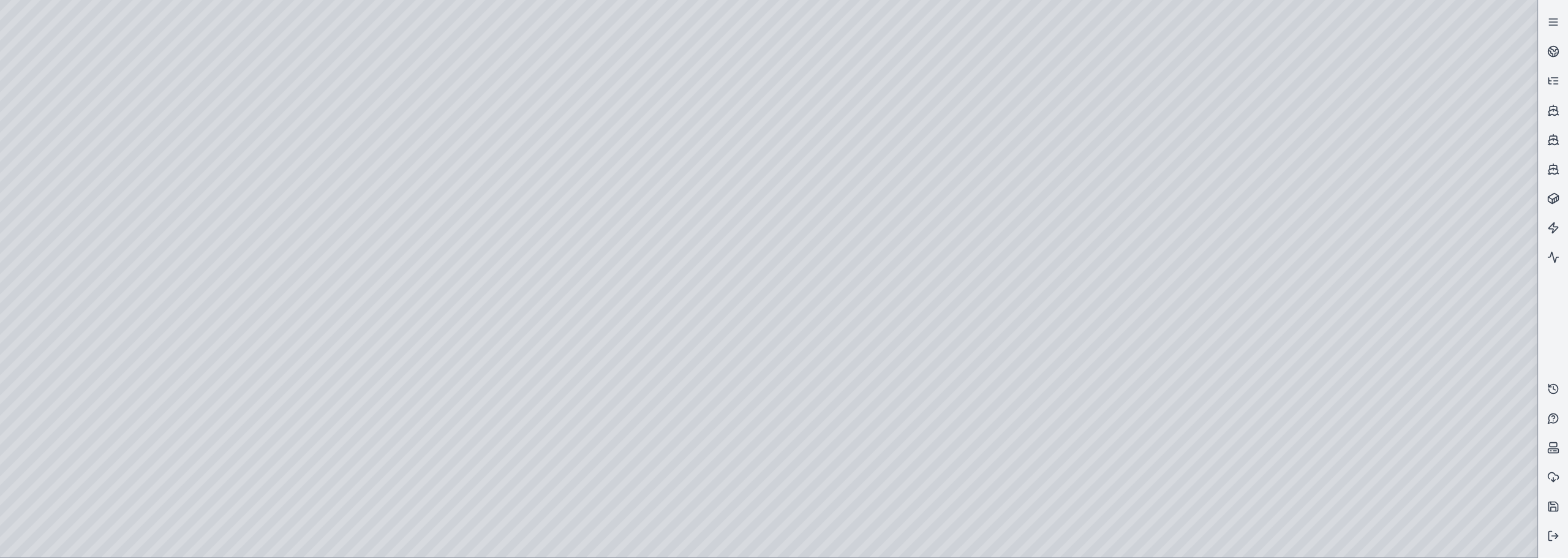
drag, startPoint x: 810, startPoint y: 194, endPoint x: 796, endPoint y: 254, distance: 61.6
drag, startPoint x: 762, startPoint y: 383, endPoint x: 764, endPoint y: 335, distance: 48.0
drag, startPoint x: 1193, startPoint y: 303, endPoint x: 1165, endPoint y: 264, distance: 48.0
drag, startPoint x: 838, startPoint y: 328, endPoint x: 924, endPoint y: 332, distance: 86.1
drag, startPoint x: 779, startPoint y: 278, endPoint x: 749, endPoint y: 297, distance: 35.5
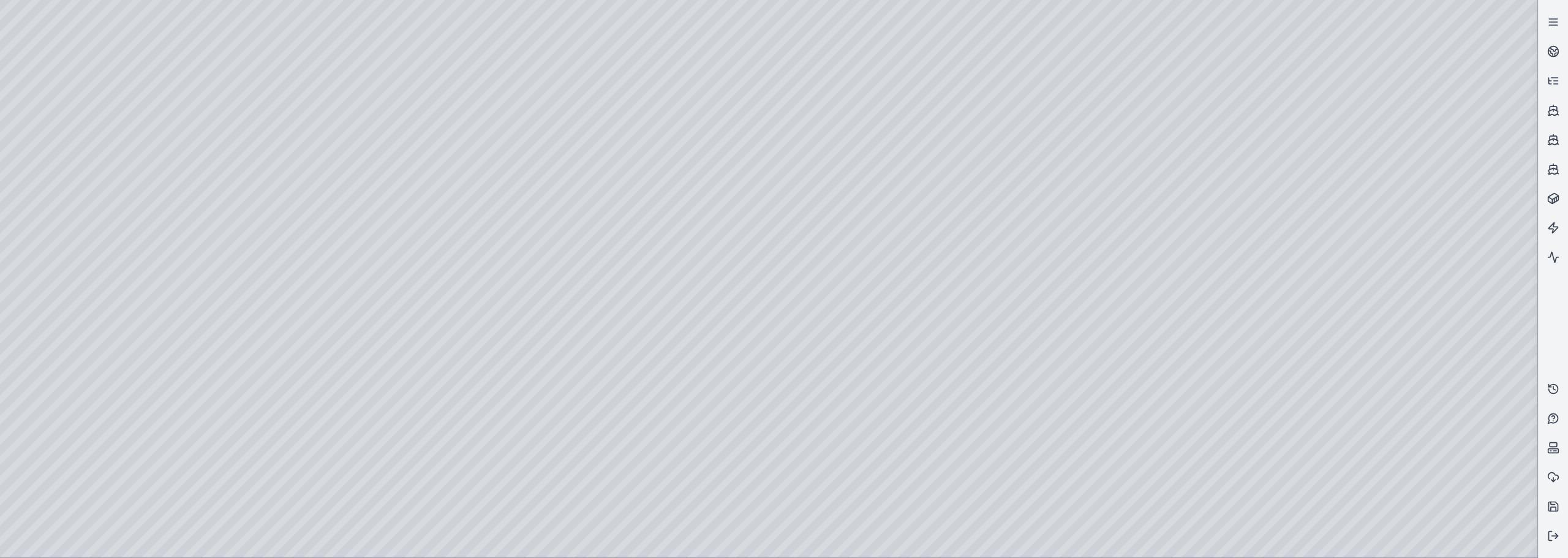
drag, startPoint x: 627, startPoint y: 188, endPoint x: 640, endPoint y: 172, distance: 20.6
drag, startPoint x: 573, startPoint y: 240, endPoint x: 719, endPoint y: 230, distance: 146.3
drag, startPoint x: 903, startPoint y: 258, endPoint x: 940, endPoint y: 261, distance: 37.1
drag, startPoint x: 1142, startPoint y: 268, endPoint x: 1090, endPoint y: 274, distance: 52.3
drag, startPoint x: 1199, startPoint y: 314, endPoint x: 1254, endPoint y: 314, distance: 55.0
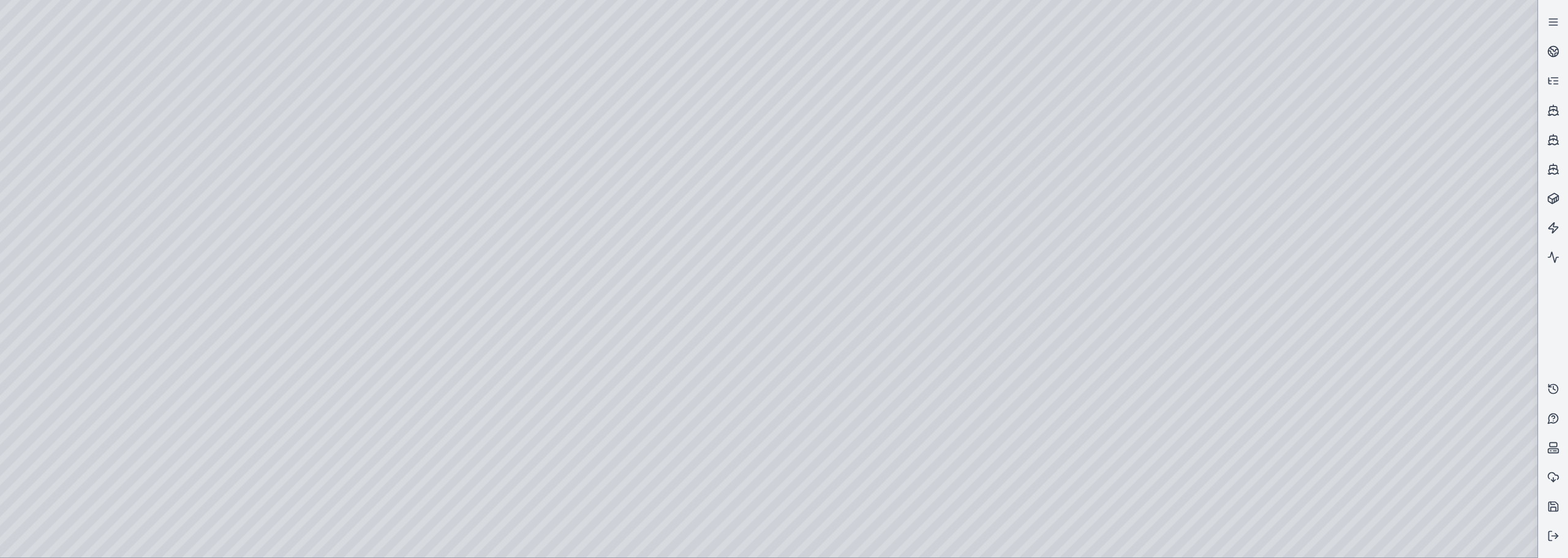
drag, startPoint x: 1129, startPoint y: 272, endPoint x: 1100, endPoint y: 279, distance: 29.8
drag, startPoint x: 1098, startPoint y: 282, endPoint x: 866, endPoint y: 277, distance: 232.1
drag, startPoint x: 878, startPoint y: 280, endPoint x: 913, endPoint y: 284, distance: 35.2
click at [876, 418] on polyline at bounding box center [1556, 535] width 3 height 5
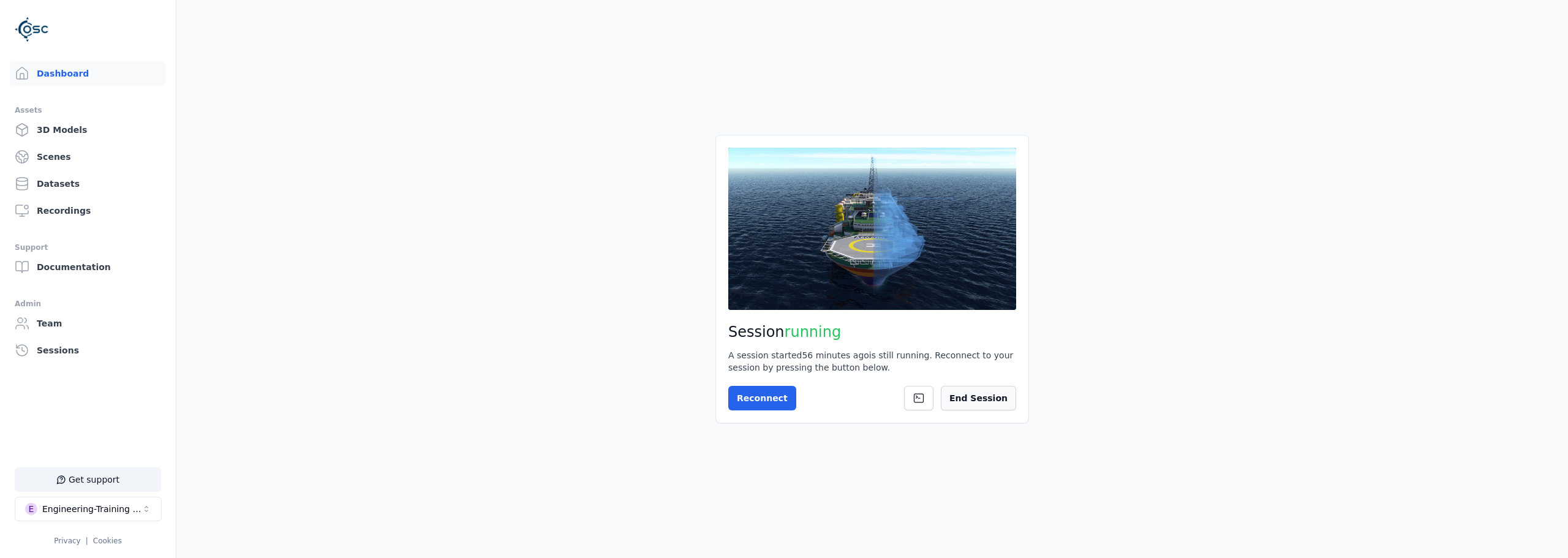
click at [876, 393] on button "End Session" at bounding box center [978, 398] width 75 height 24
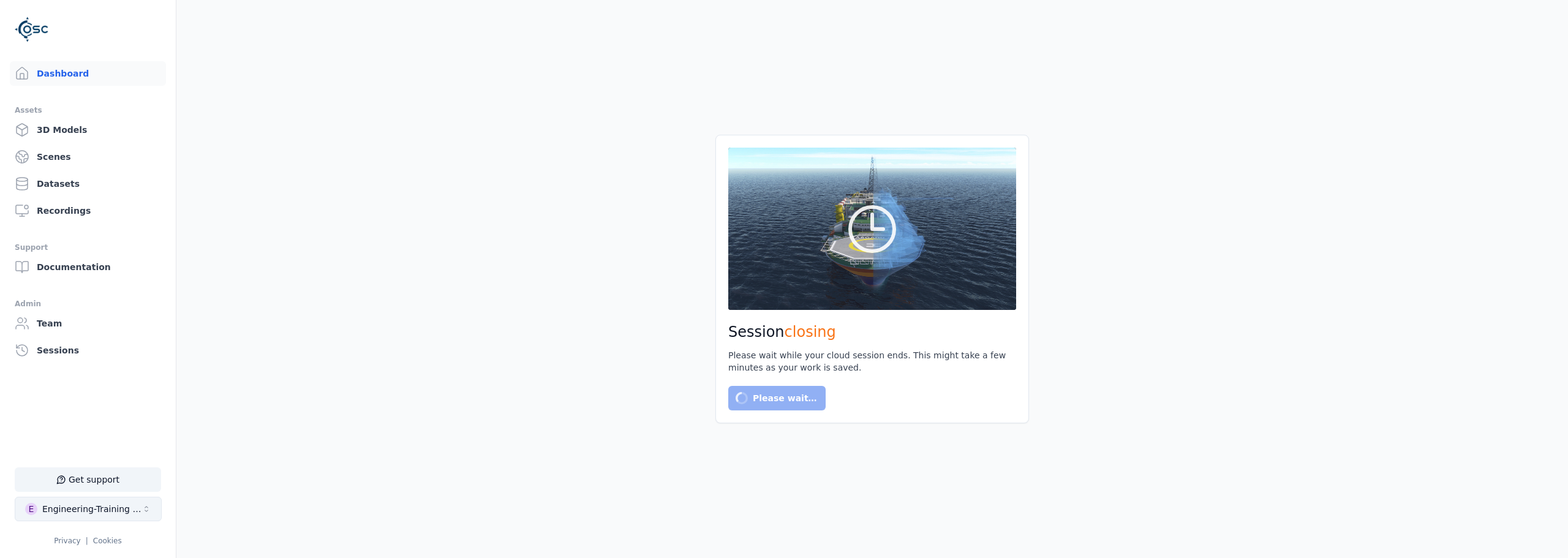
click at [115, 418] on button "E Engineering-Training (SSO Staging)" at bounding box center [88, 509] width 147 height 24
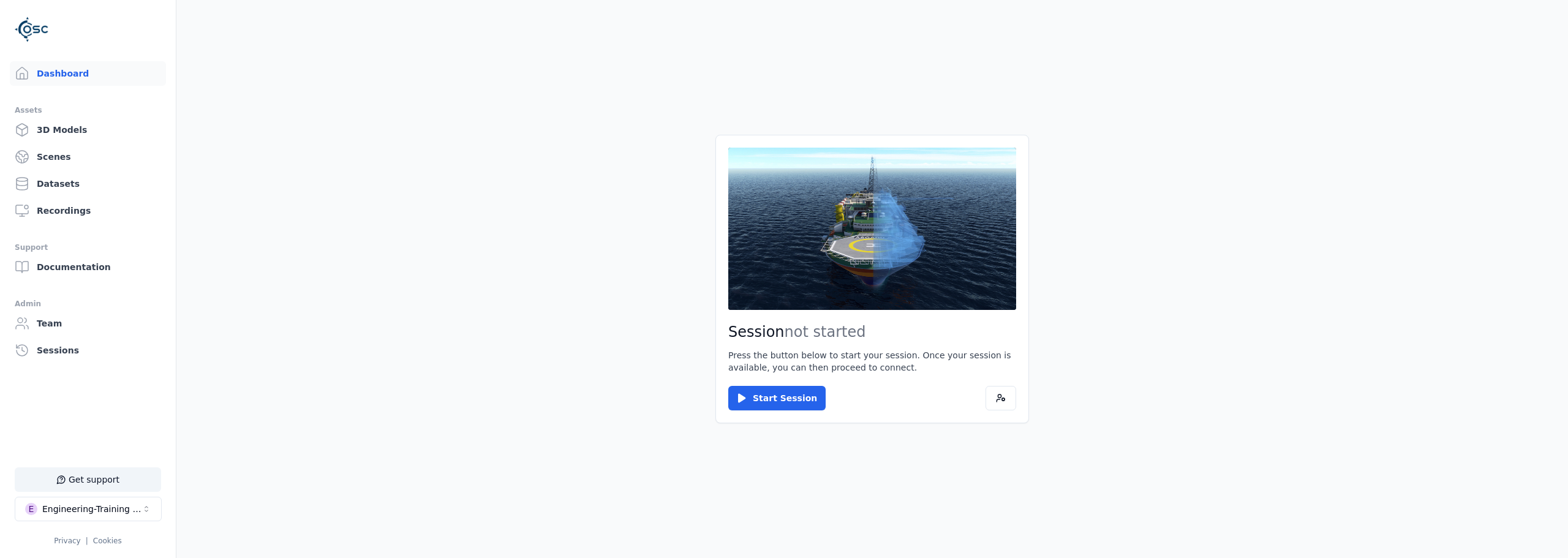
click at [384, 195] on main "Session not started Press the button below to start your session. Once your ses…" at bounding box center [872, 279] width 1392 height 558
click at [129, 507] on div "Engineering-Training (SSO Staging)" at bounding box center [91, 509] width 99 height 12
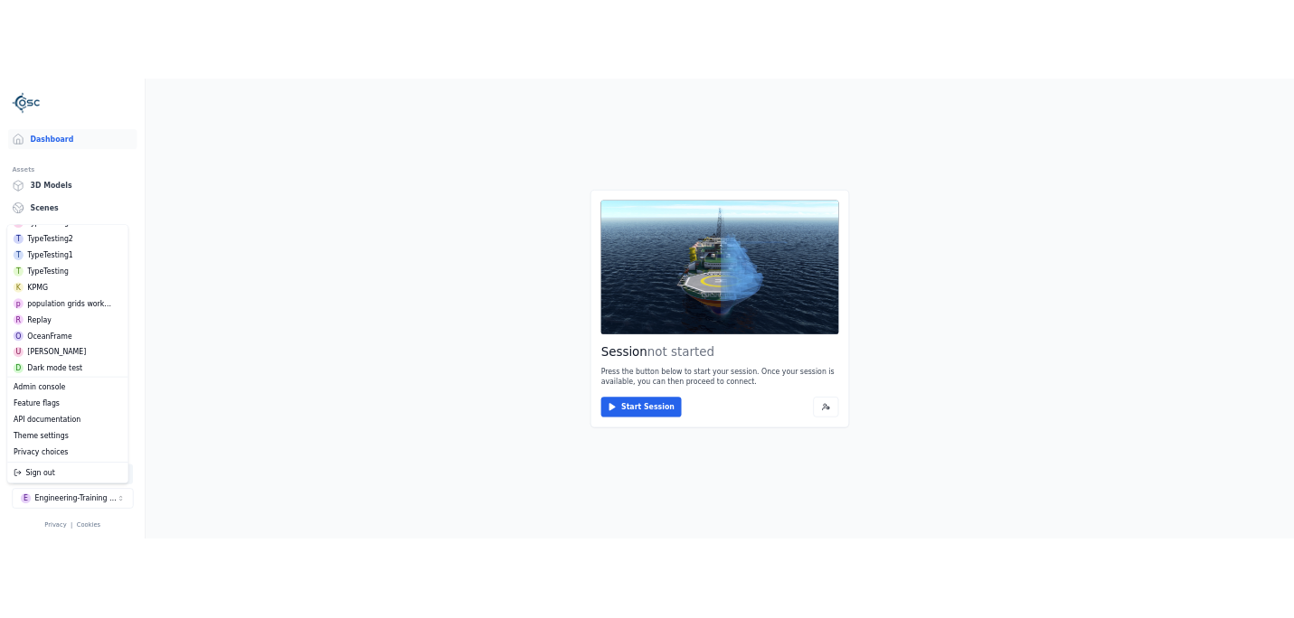
scroll to position [554, 0]
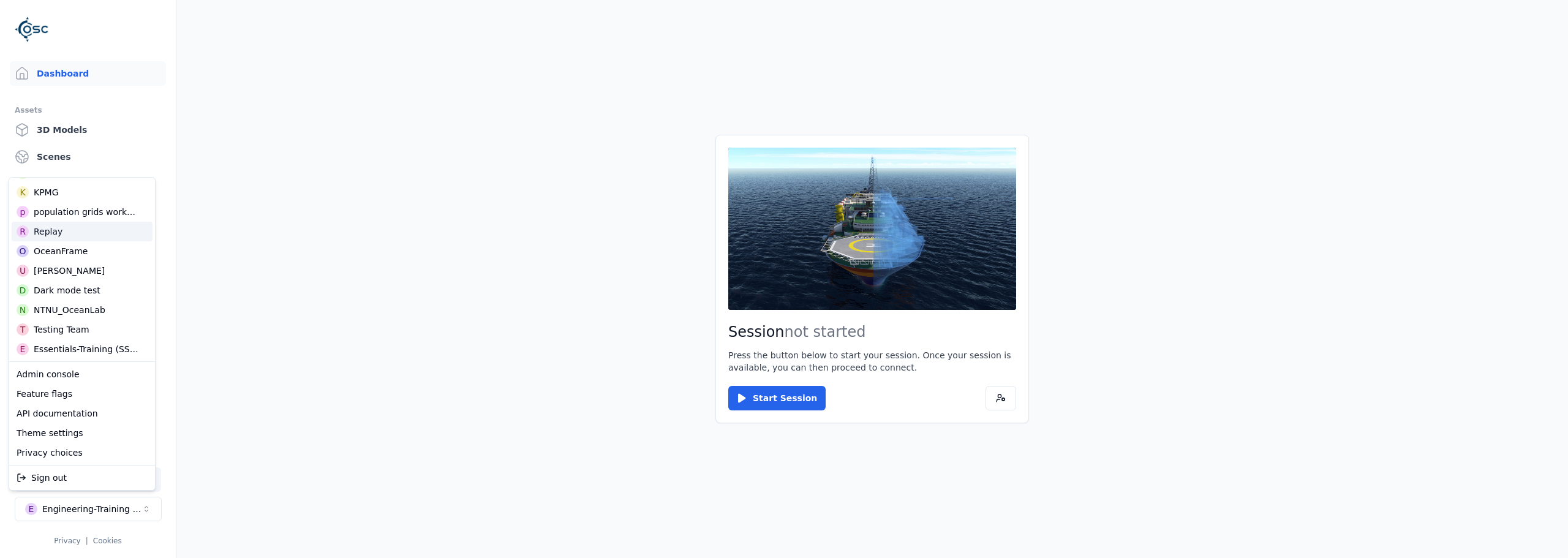
click at [60, 229] on div "R Replay" at bounding box center [82, 231] width 141 height 20
click at [405, 240] on html "Support Dashboard Assets 3D Models Scenes Datasets Recordings Support Documenta…" at bounding box center [784, 279] width 1568 height 558
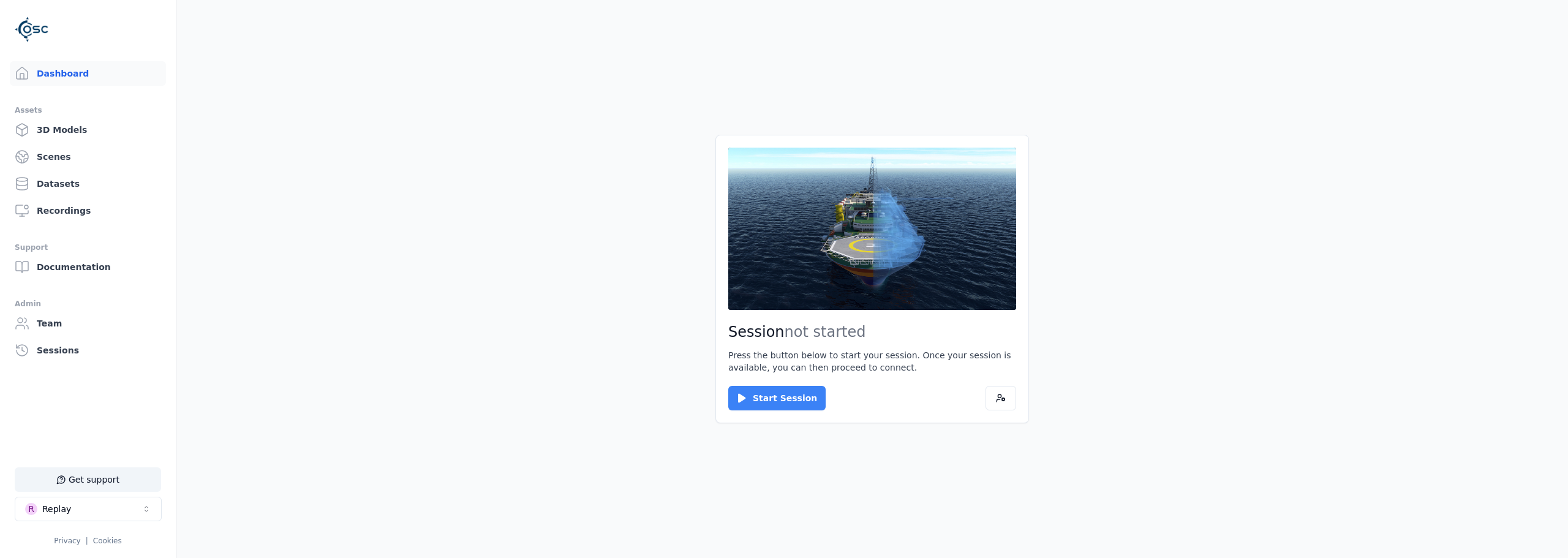
click at [736, 394] on icon at bounding box center [742, 398] width 12 height 12
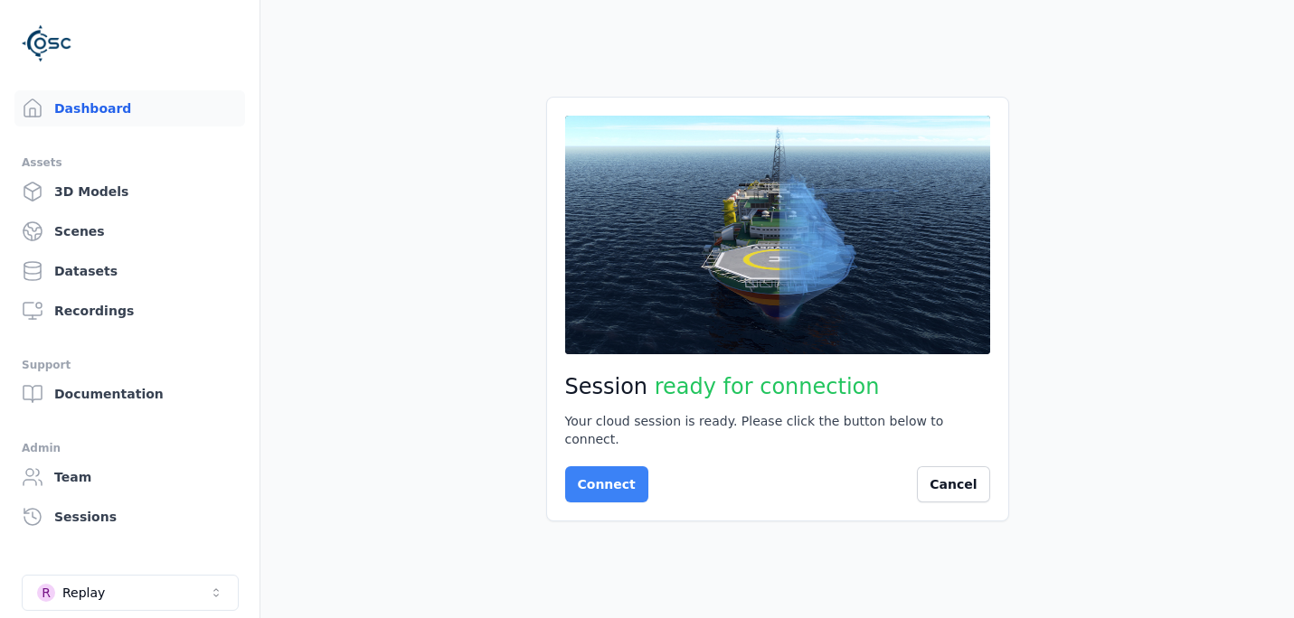
click at [626, 466] on button "Connect" at bounding box center [606, 484] width 83 height 36
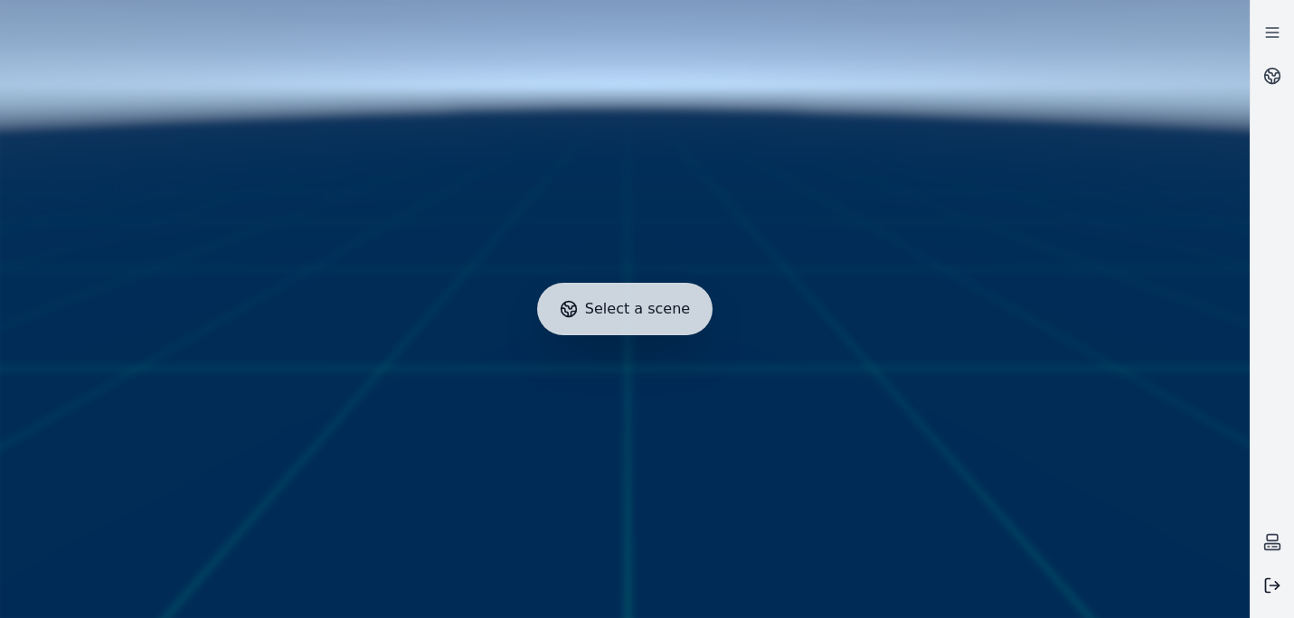
click at [1272, 587] on icon at bounding box center [1272, 586] width 18 height 18
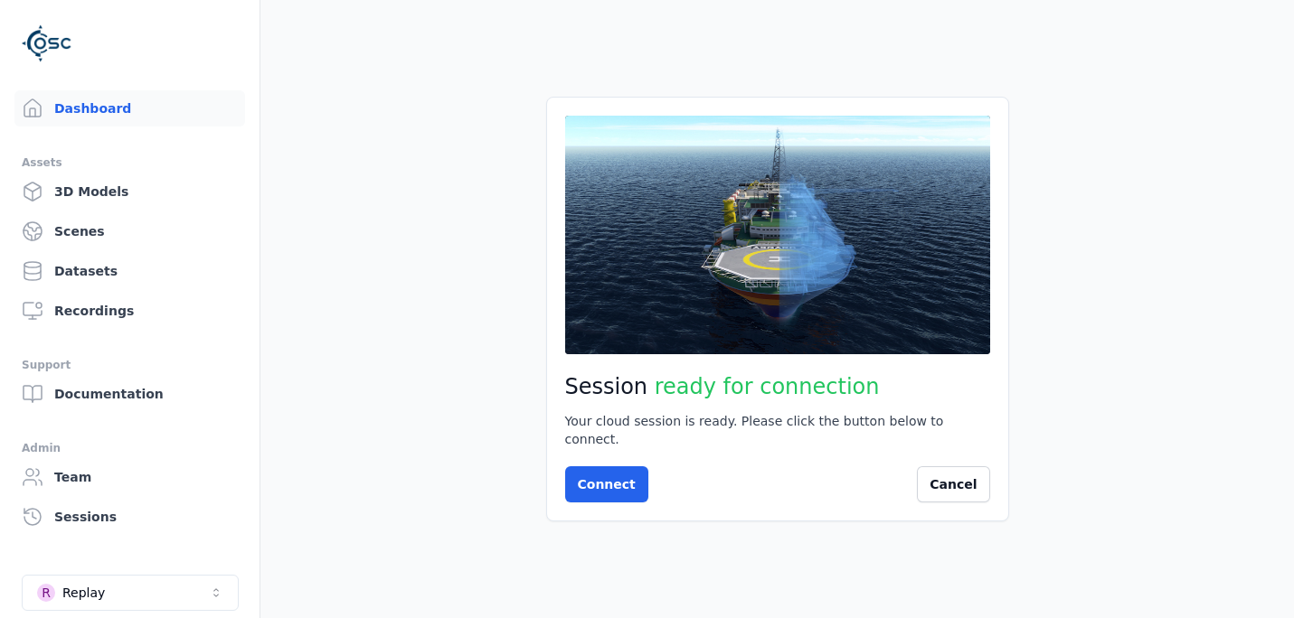
click at [376, 428] on main "Session ready for connection Your cloud session is ready. Please click the butt…" at bounding box center [776, 309] width 1033 height 618
click at [249, 547] on div "Dashboard Assets 3D Models Scenes Datasets Recordings Support Documentation Adm…" at bounding box center [130, 309] width 260 height 618
click at [580, 475] on button "Connect" at bounding box center [606, 484] width 83 height 36
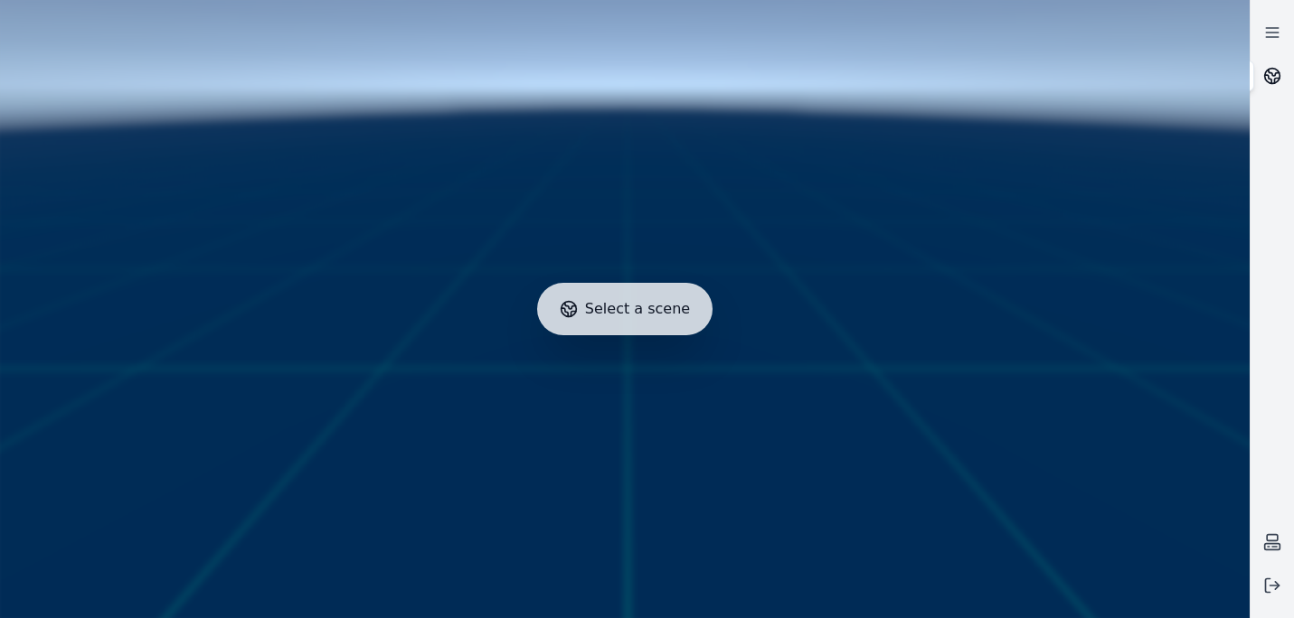
click at [1272, 83] on circle at bounding box center [1272, 76] width 15 height 15
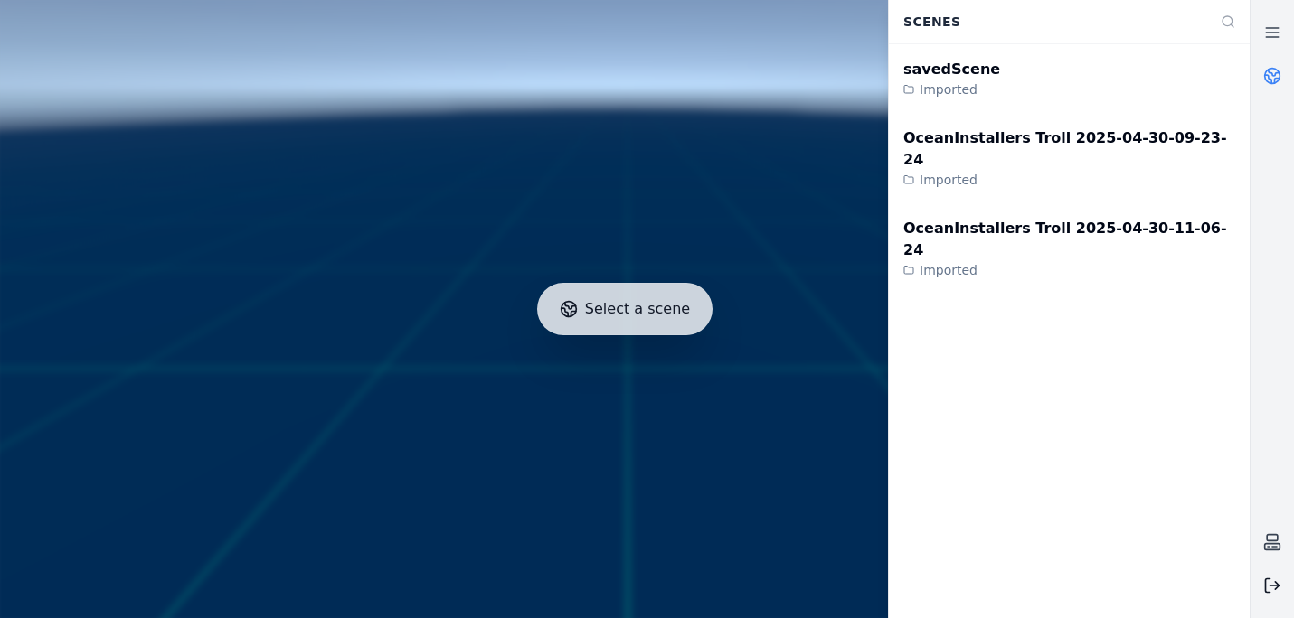
click at [1284, 582] on button at bounding box center [1271, 585] width 43 height 43
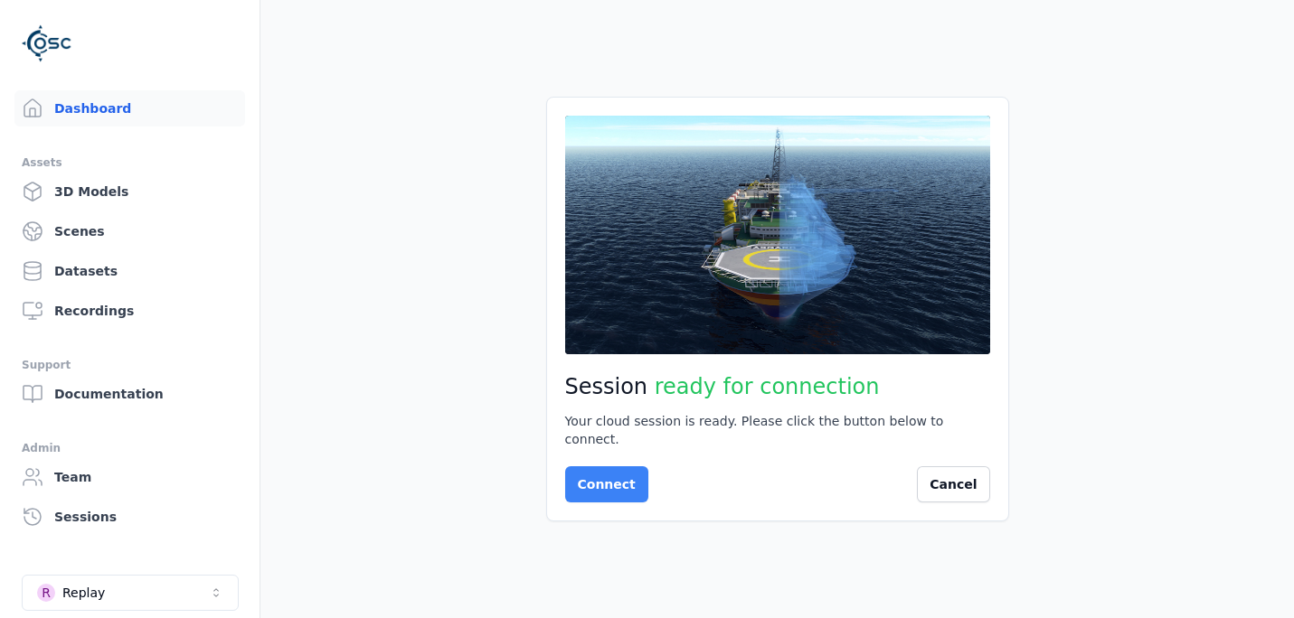
click at [584, 478] on button "Connect" at bounding box center [606, 484] width 83 height 36
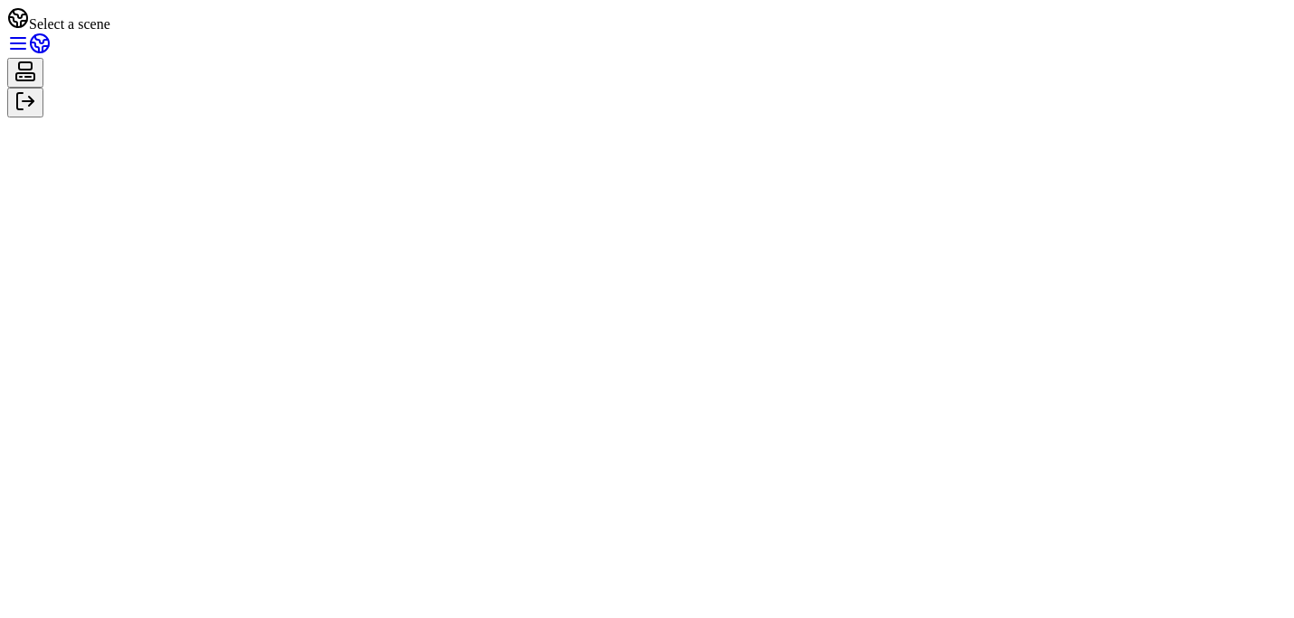
click at [51, 57] on link at bounding box center [40, 49] width 22 height 15
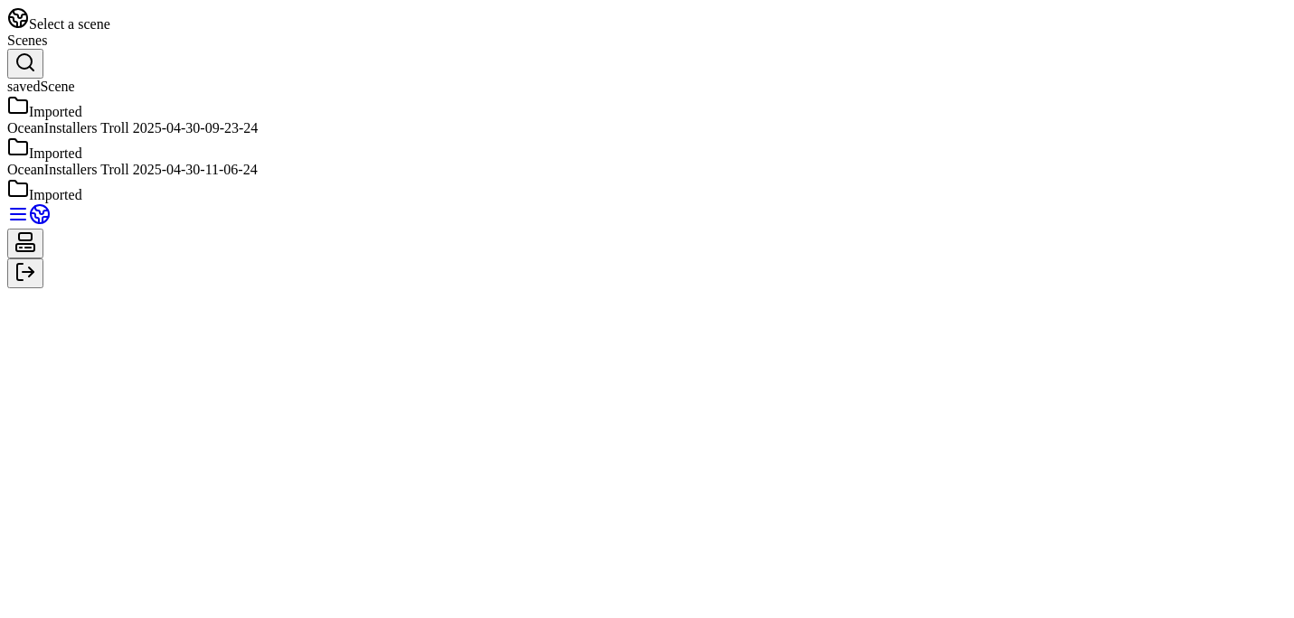
click at [51, 212] on link at bounding box center [40, 219] width 22 height 15
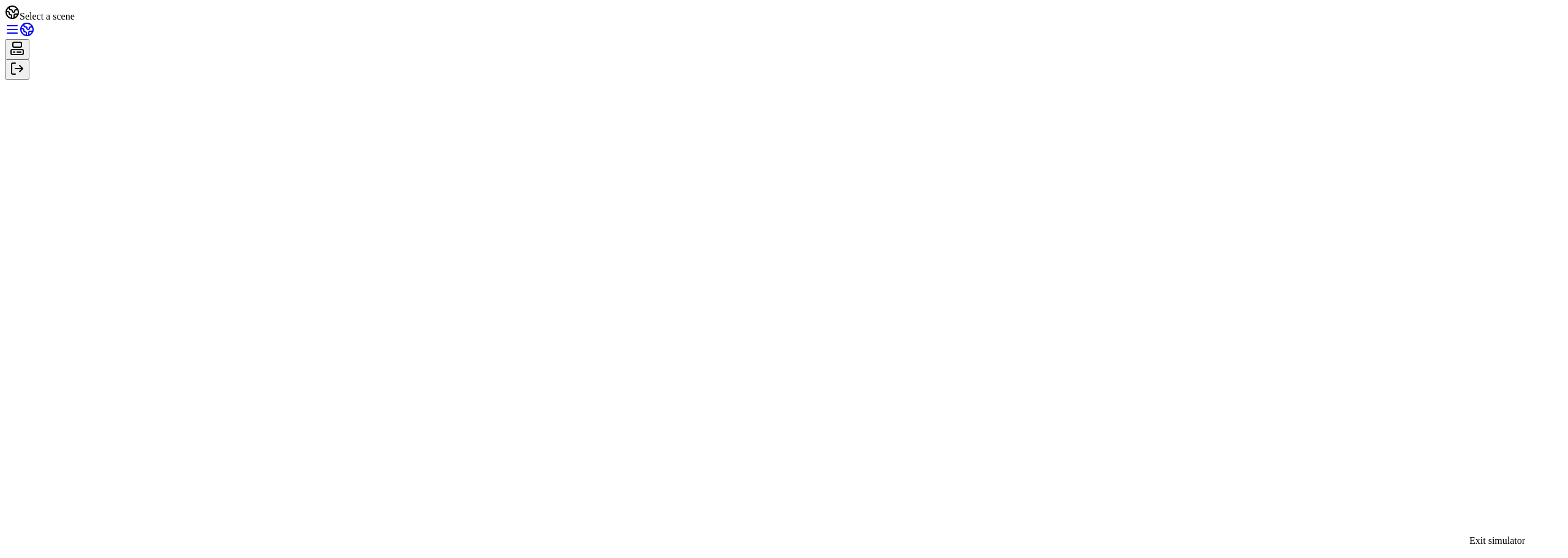
click at [24, 76] on icon at bounding box center [17, 68] width 15 height 15
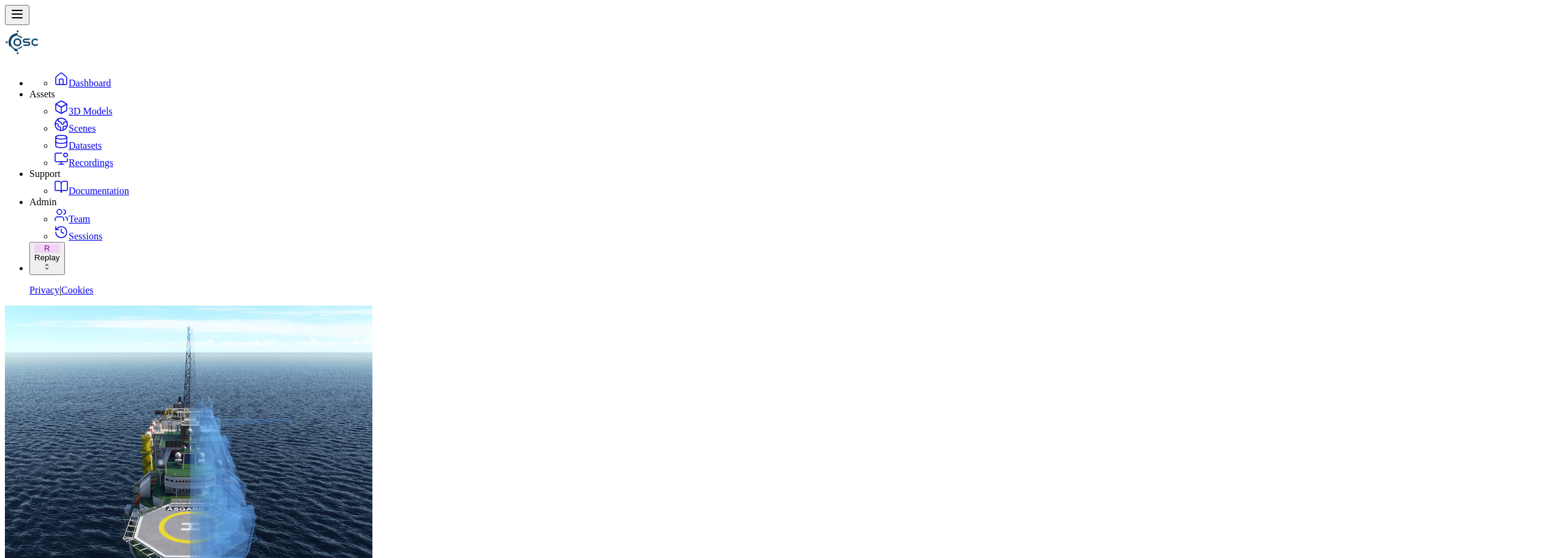
click at [596, 418] on main "Session not started Press the button below to start your session. Once your ses…" at bounding box center [784, 553] width 1559 height 496
click at [222, 418] on main "Session not started Press the button below to start your session. Once your ses…" at bounding box center [784, 553] width 1559 height 496
click at [65, 275] on button "R Replay" at bounding box center [47, 258] width 35 height 33
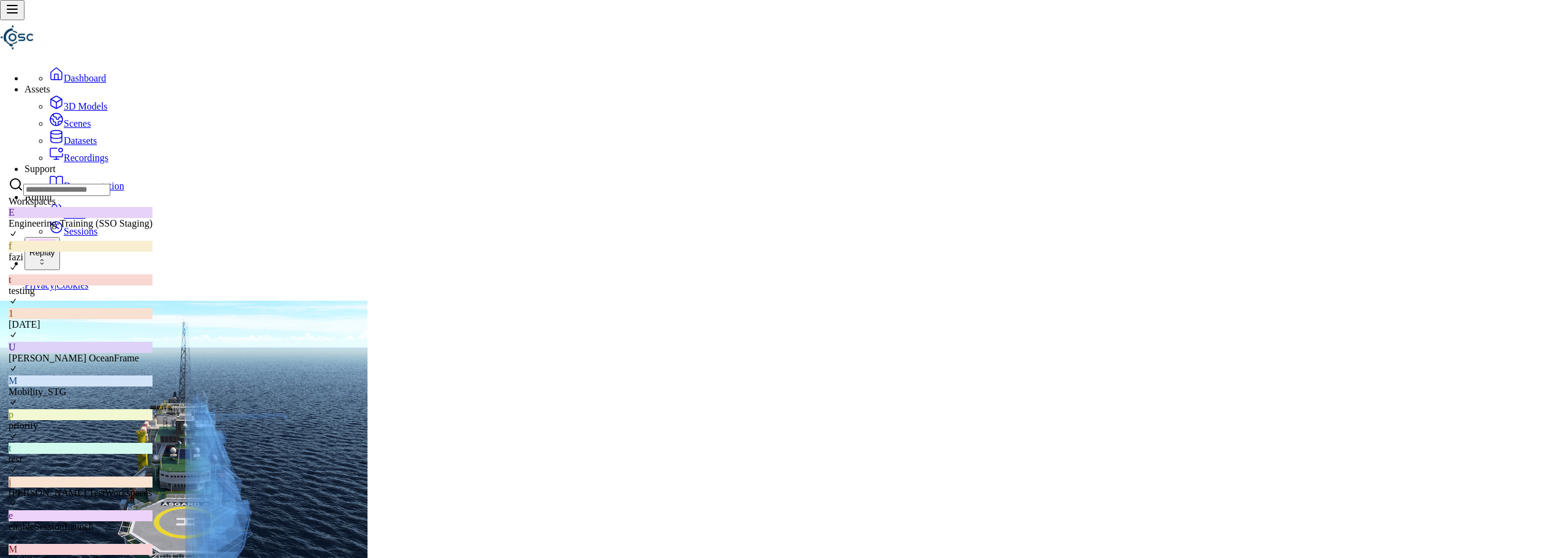
click at [87, 229] on div "Engineering-Training (SSO Staging)" at bounding box center [81, 223] width 144 height 11
click at [331, 239] on html "Support Dashboard Assets 3D Models Scenes Datasets Recordings Support Documenta…" at bounding box center [784, 403] width 1568 height 807
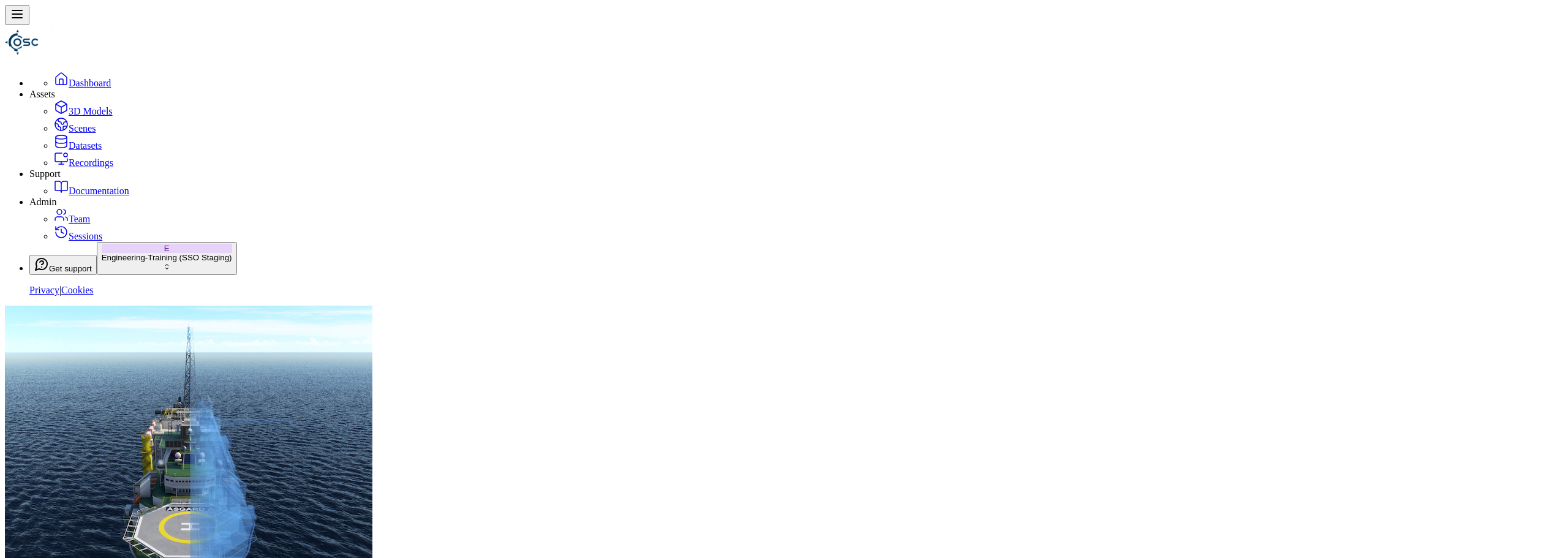
click at [102, 262] on div "Engineering-Training (SSO Staging)" at bounding box center [167, 257] width 131 height 9
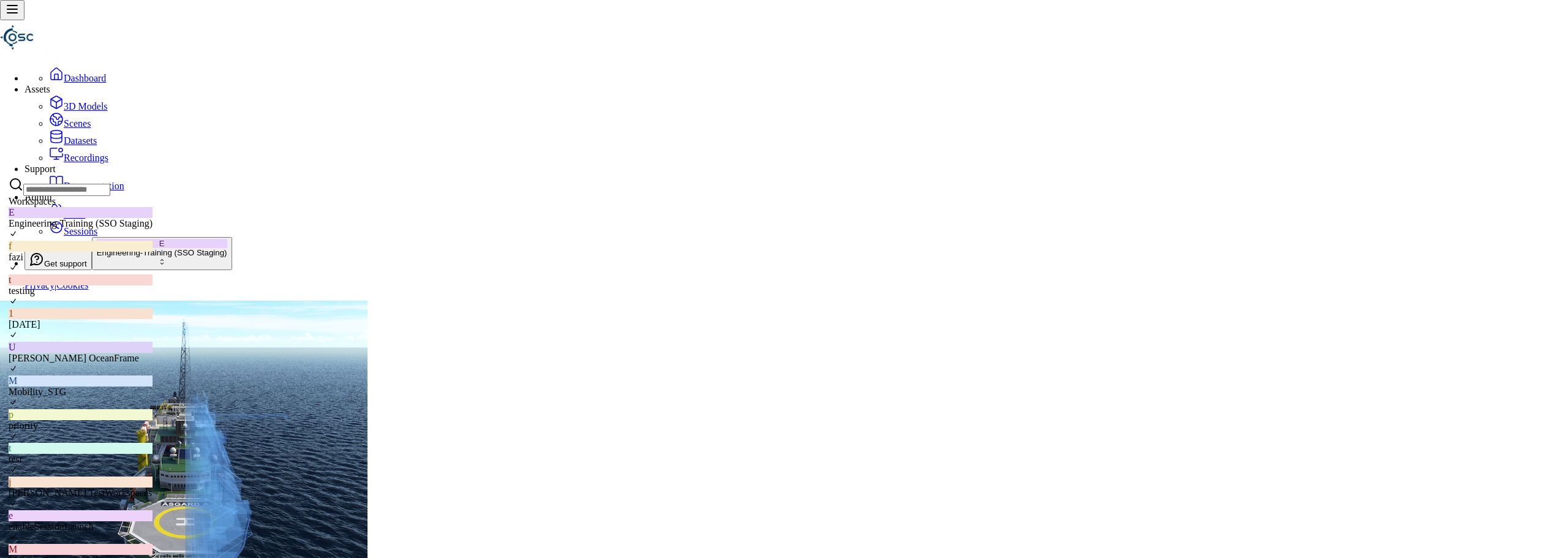
click at [432, 416] on html "Support Dashboard Assets 3D Models Scenes Datasets Recordings Support Documenta…" at bounding box center [784, 403] width 1568 height 807
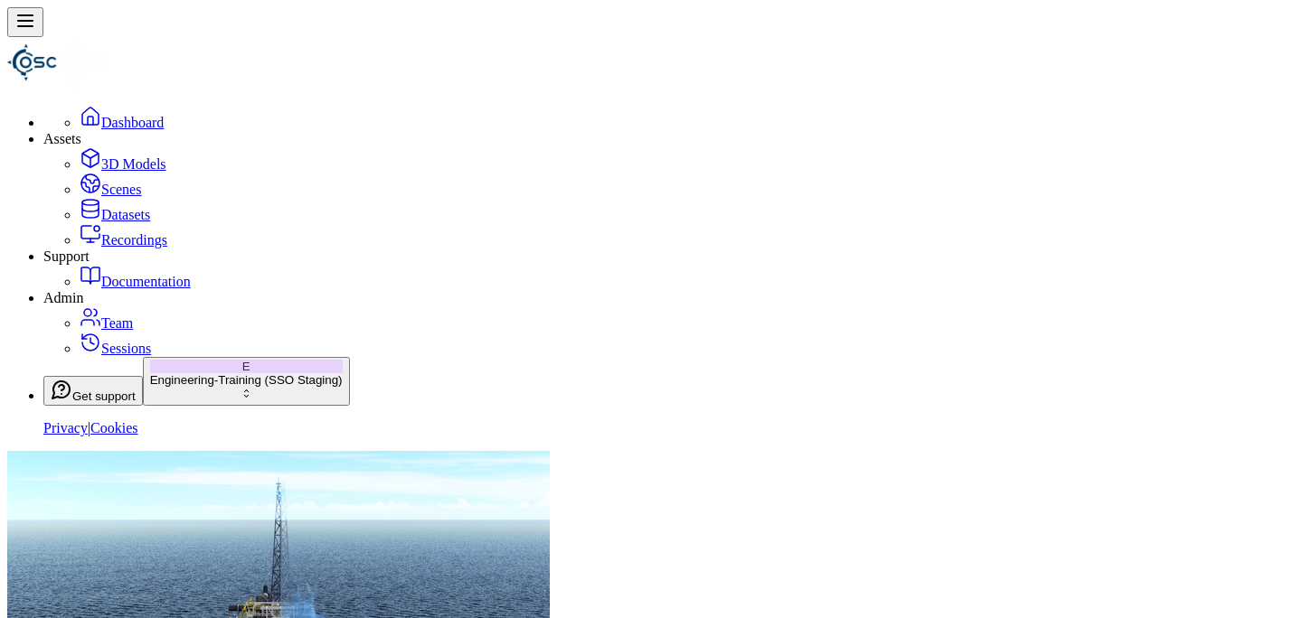
click at [173, 387] on div "Engineering-Training (SSO Staging)" at bounding box center [246, 380] width 193 height 14
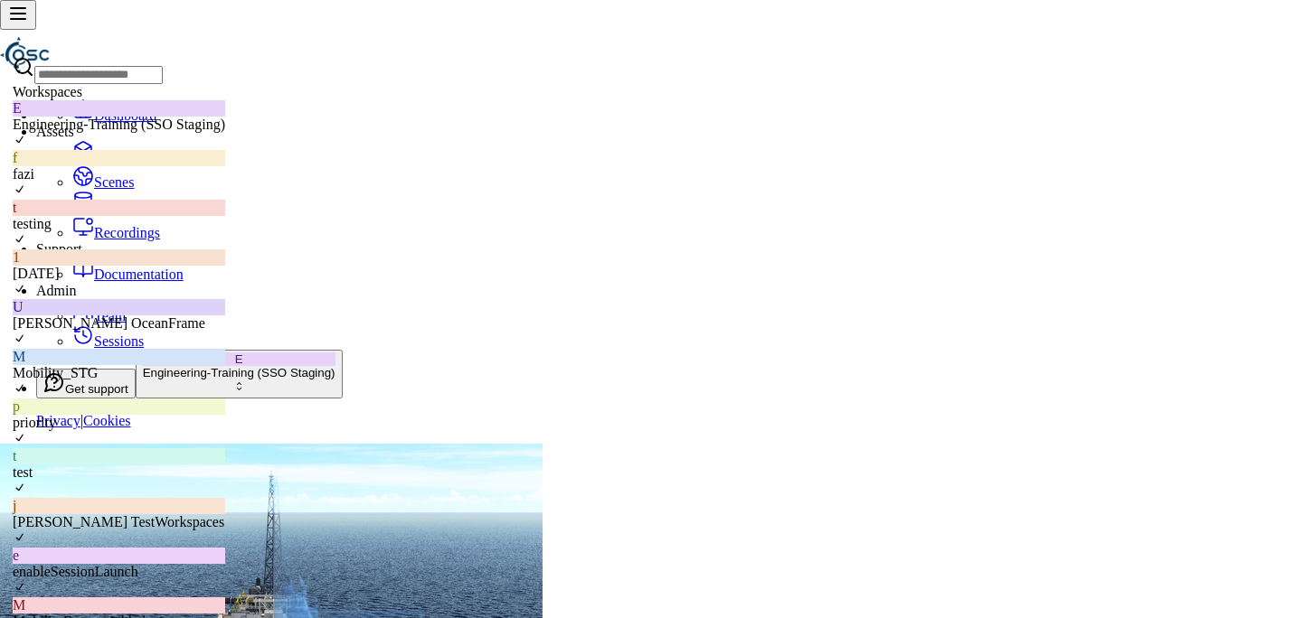
scroll to position [554, 0]
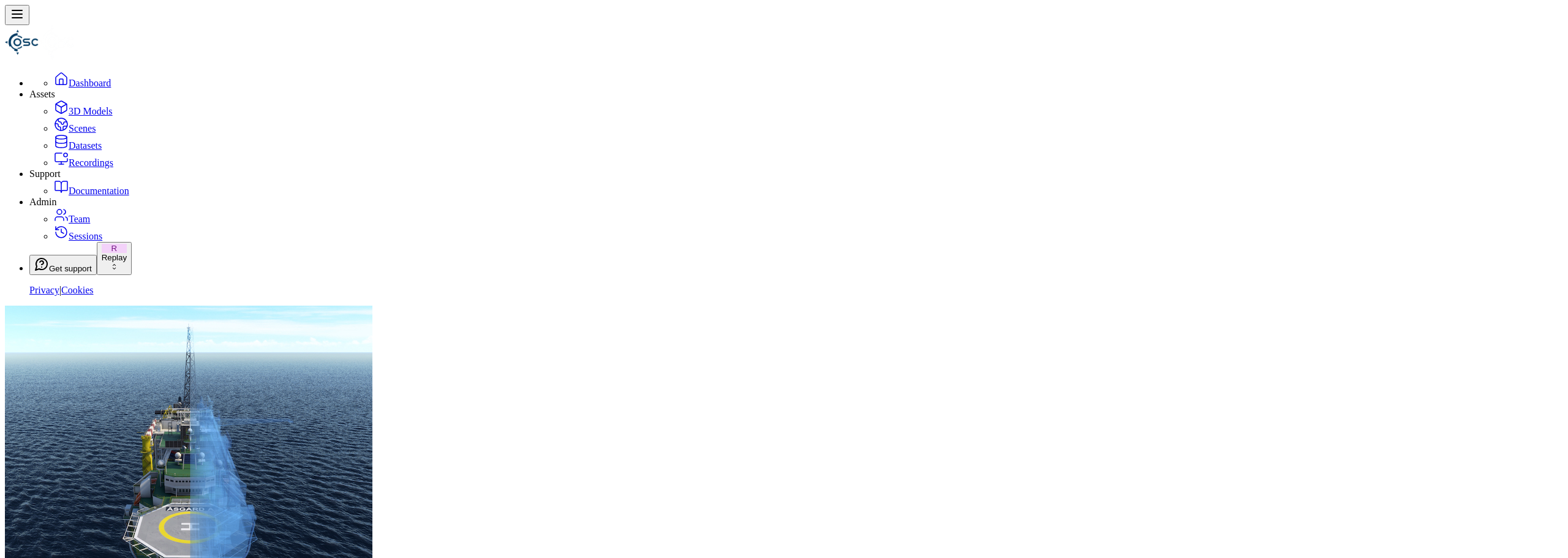
click at [565, 418] on main "Session not started Press the button below to start your session. Once your ses…" at bounding box center [784, 553] width 1559 height 496
